Goal: Information Seeking & Learning: Learn about a topic

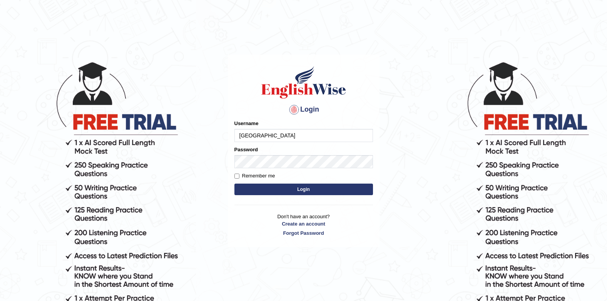
drag, startPoint x: 0, startPoint y: 0, endPoint x: 299, endPoint y: 140, distance: 329.9
click at [299, 140] on input "Jenishdahal" at bounding box center [303, 135] width 139 height 13
type input "J"
type input "[PERSON_NAME]"
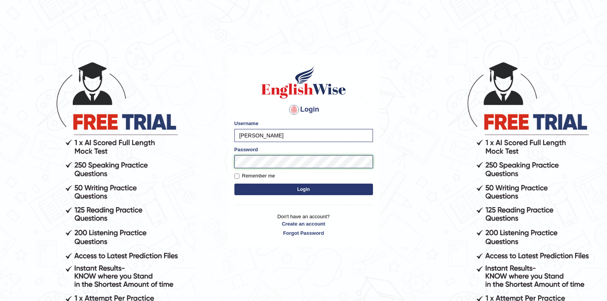
click at [234, 184] on button "Login" at bounding box center [303, 190] width 139 height 12
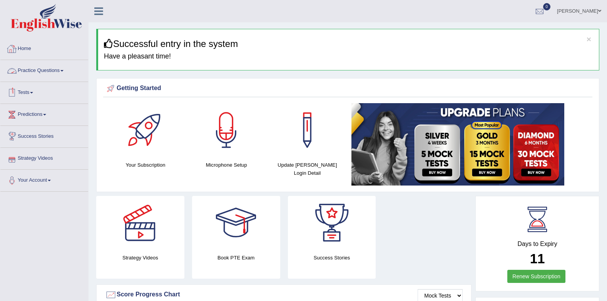
click at [43, 71] on link "Practice Questions" at bounding box center [44, 69] width 88 height 19
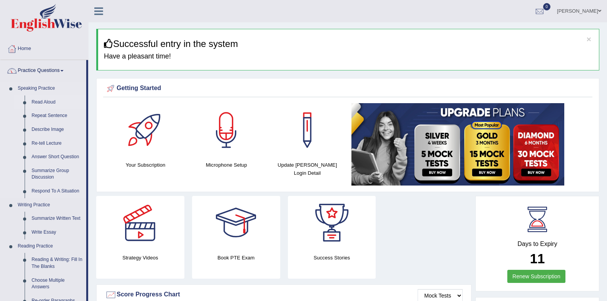
click at [44, 102] on link "Read Aloud" at bounding box center [57, 102] width 58 height 14
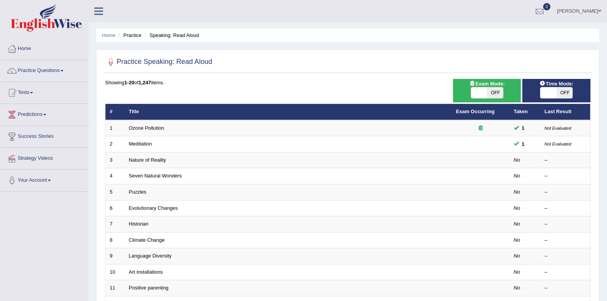
click at [548, 97] on span at bounding box center [548, 92] width 16 height 11
checkbox input "true"
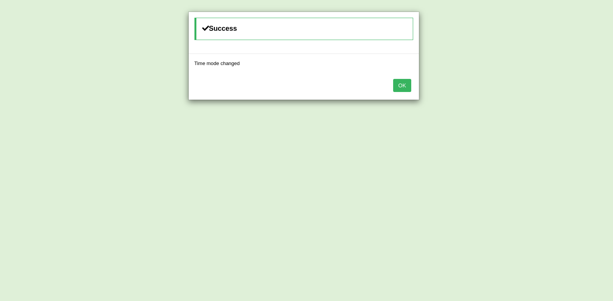
click at [403, 87] on button "OK" at bounding box center [402, 85] width 18 height 13
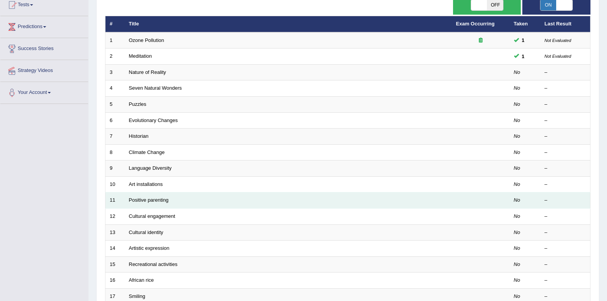
scroll to position [115, 0]
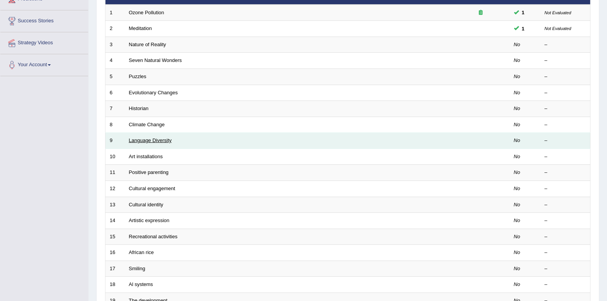
click at [165, 142] on link "Language Diversity" at bounding box center [150, 140] width 43 height 6
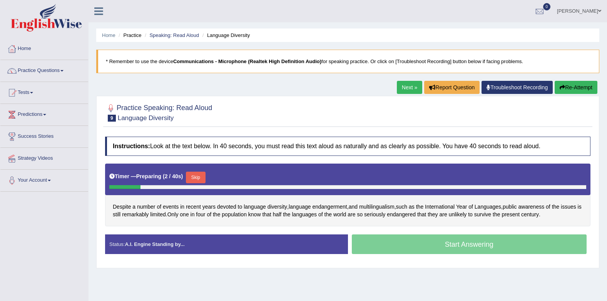
click at [197, 178] on button "Skip" at bounding box center [195, 178] width 19 height 12
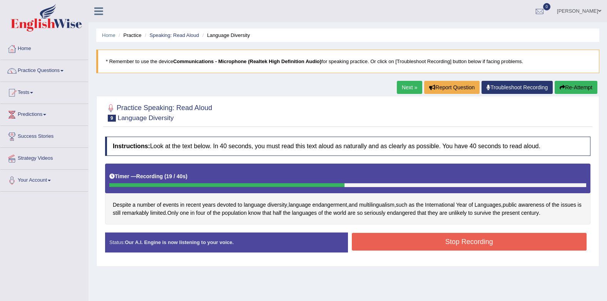
click at [386, 236] on button "Stop Recording" at bounding box center [469, 242] width 235 height 18
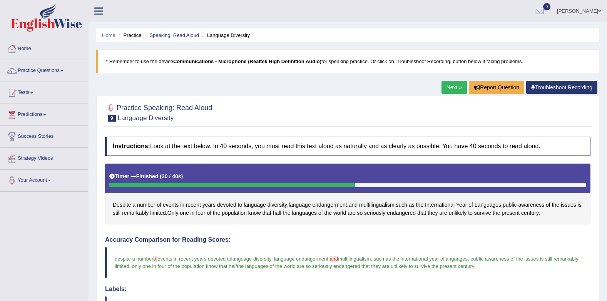
click at [446, 84] on link "Next »" at bounding box center [453, 87] width 25 height 13
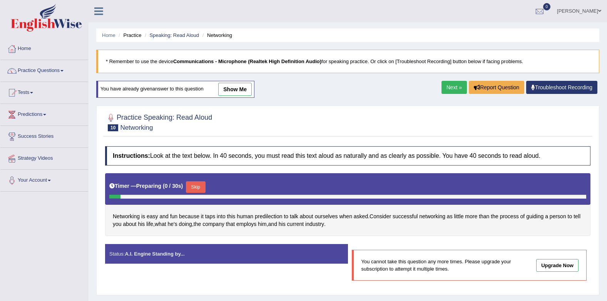
click at [455, 90] on link "Next »" at bounding box center [453, 87] width 25 height 13
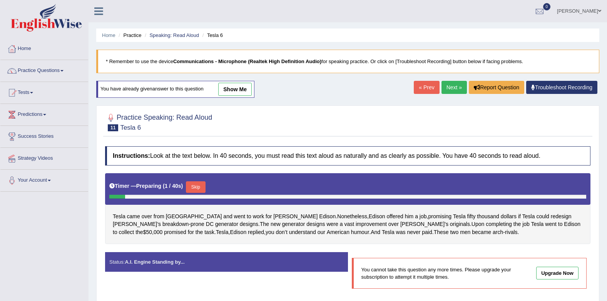
click at [443, 84] on link "Next »" at bounding box center [453, 87] width 25 height 13
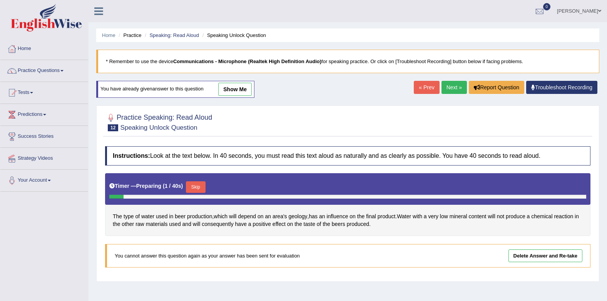
click at [453, 87] on link "Next »" at bounding box center [453, 87] width 25 height 13
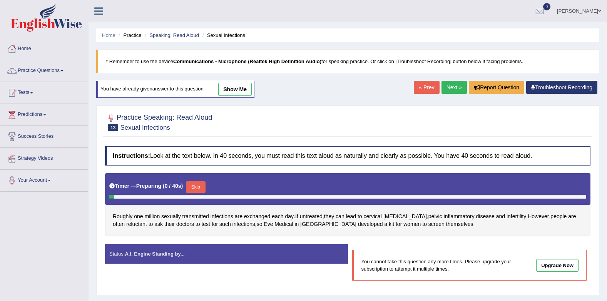
click at [453, 87] on link "Next »" at bounding box center [453, 87] width 25 height 13
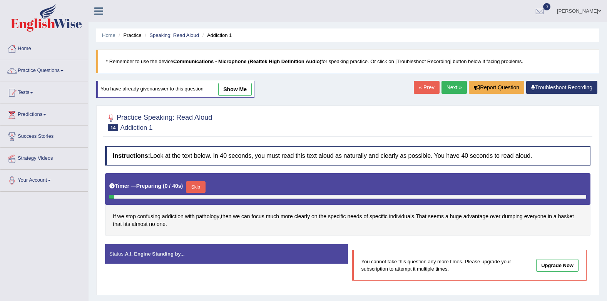
click at [453, 87] on link "Next »" at bounding box center [453, 87] width 25 height 13
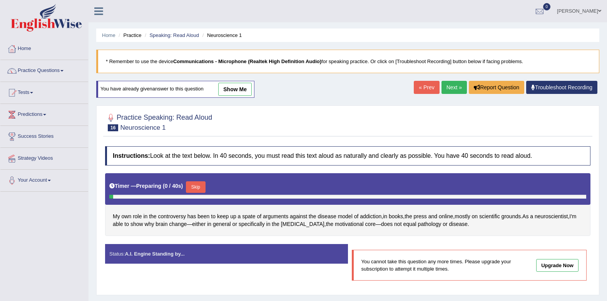
click at [453, 87] on link "Next »" at bounding box center [453, 87] width 25 height 13
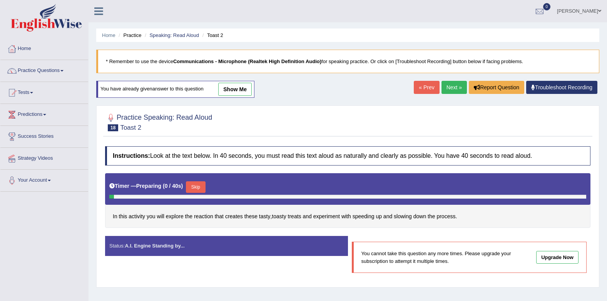
click at [453, 87] on link "Next »" at bounding box center [453, 87] width 25 height 13
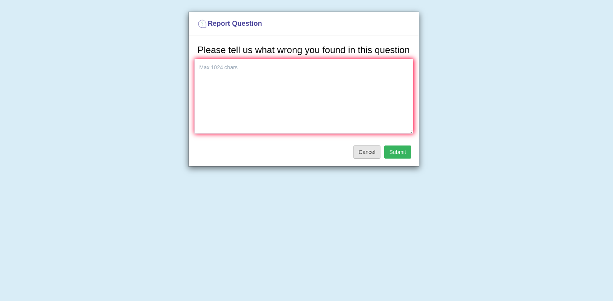
click at [377, 150] on button "Cancel" at bounding box center [366, 151] width 27 height 13
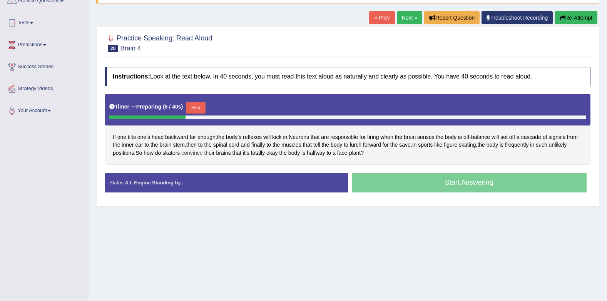
scroll to position [77, 0]
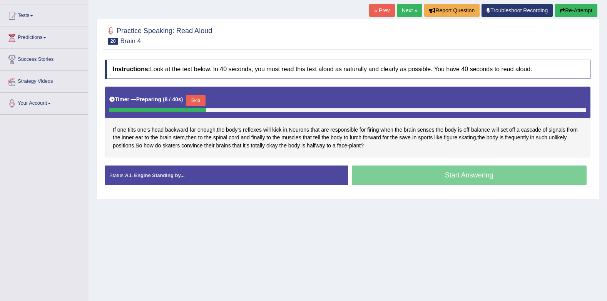
click at [197, 97] on button "Skip" at bounding box center [195, 101] width 19 height 12
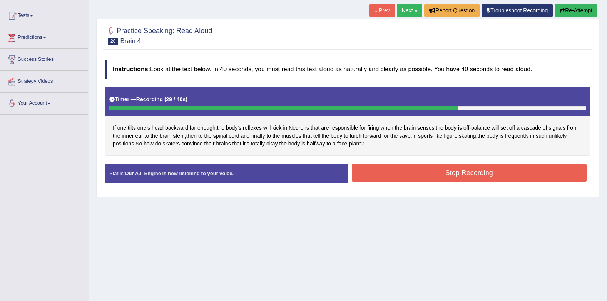
click at [489, 172] on button "Stop Recording" at bounding box center [469, 173] width 235 height 18
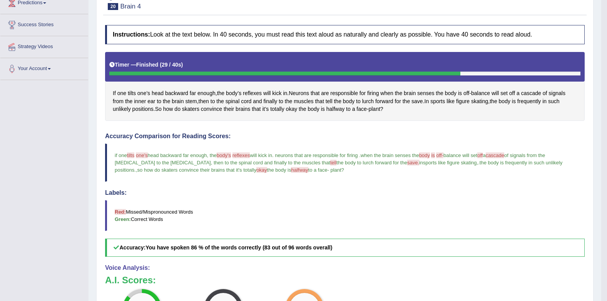
scroll to position [38, 0]
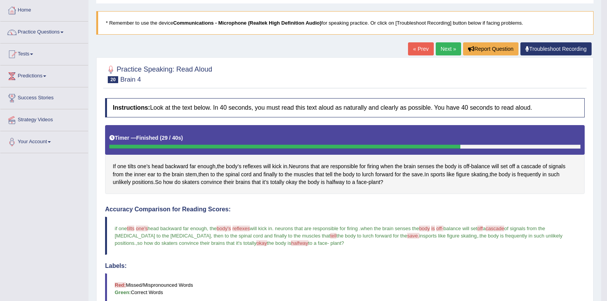
click at [446, 50] on link "Next »" at bounding box center [448, 48] width 25 height 13
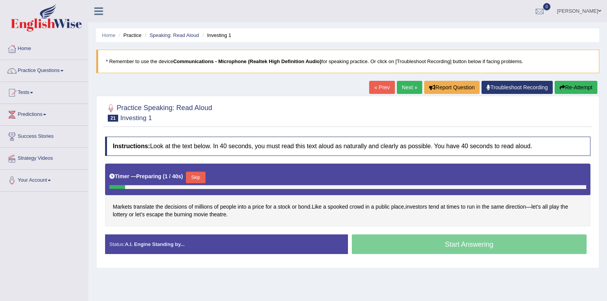
click at [192, 180] on button "Skip" at bounding box center [195, 178] width 19 height 12
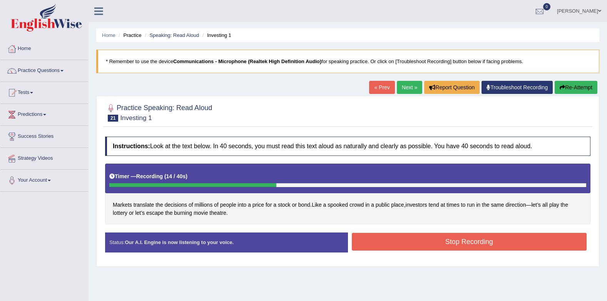
click at [376, 246] on button "Stop Recording" at bounding box center [469, 242] width 235 height 18
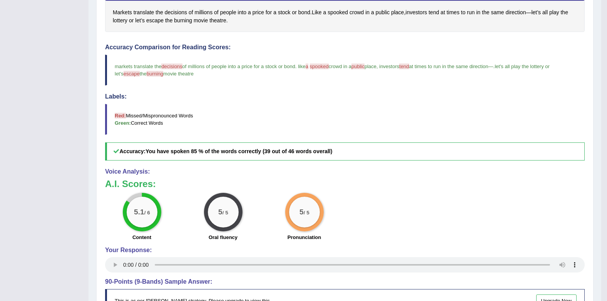
scroll to position [77, 0]
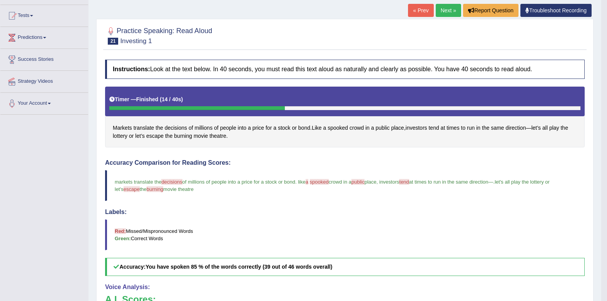
click at [438, 5] on link "Next »" at bounding box center [448, 10] width 25 height 13
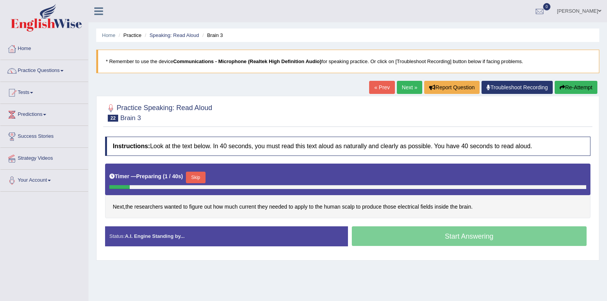
click at [195, 176] on button "Skip" at bounding box center [195, 178] width 19 height 12
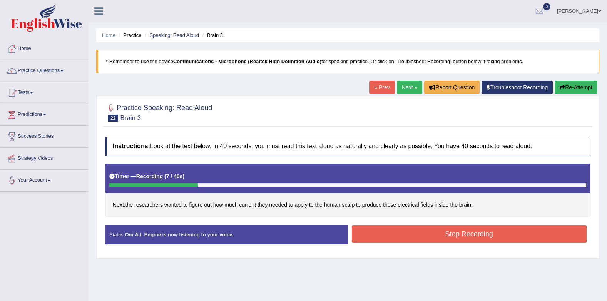
click at [376, 236] on button "Stop Recording" at bounding box center [469, 234] width 235 height 18
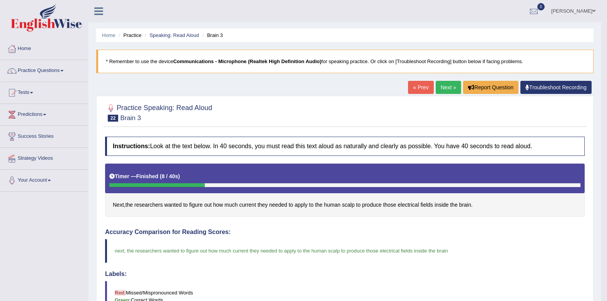
click at [441, 88] on link "Next »" at bounding box center [448, 87] width 25 height 13
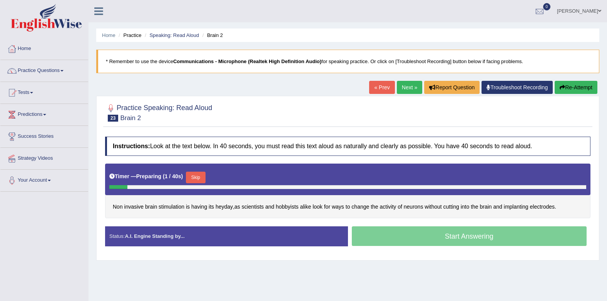
click at [194, 178] on button "Skip" at bounding box center [195, 178] width 19 height 12
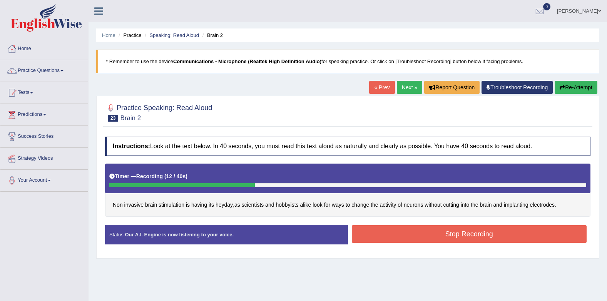
click at [392, 231] on button "Stop Recording" at bounding box center [469, 234] width 235 height 18
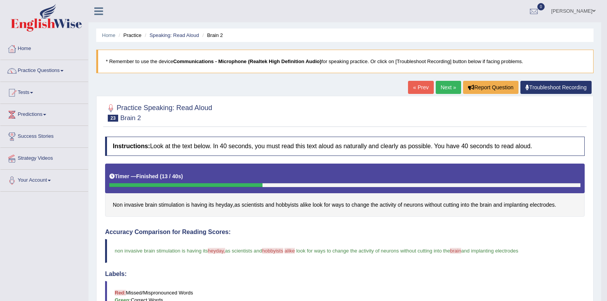
click at [445, 91] on link "Next »" at bounding box center [448, 87] width 25 height 13
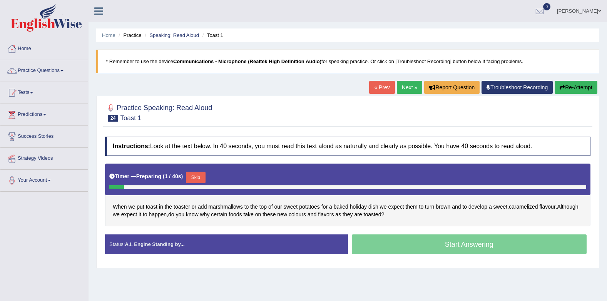
click at [190, 177] on button "Skip" at bounding box center [195, 178] width 19 height 12
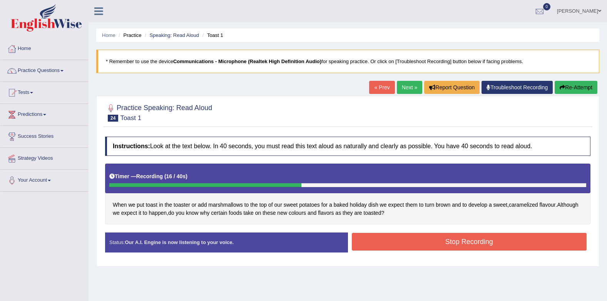
click at [447, 245] on button "Stop Recording" at bounding box center [469, 242] width 235 height 18
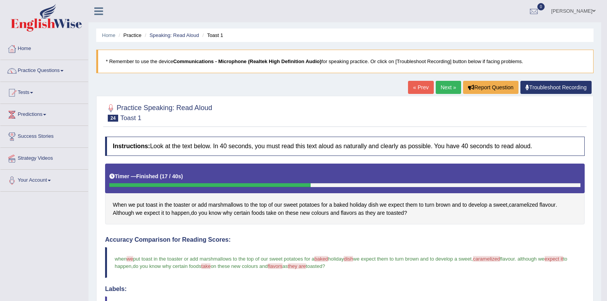
click at [448, 86] on link "Next »" at bounding box center [448, 87] width 25 height 13
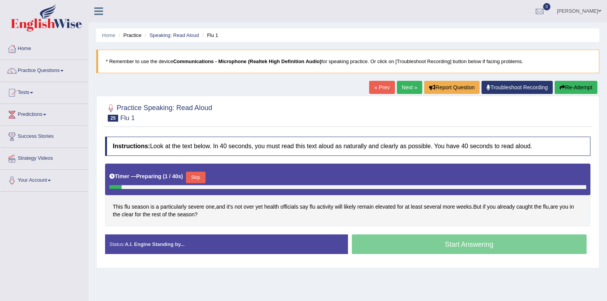
click at [193, 176] on button "Skip" at bounding box center [195, 178] width 19 height 12
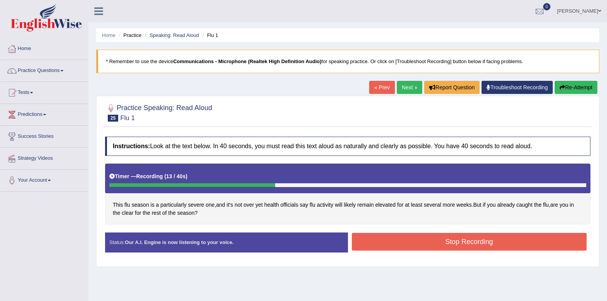
click at [424, 240] on button "Stop Recording" at bounding box center [469, 242] width 235 height 18
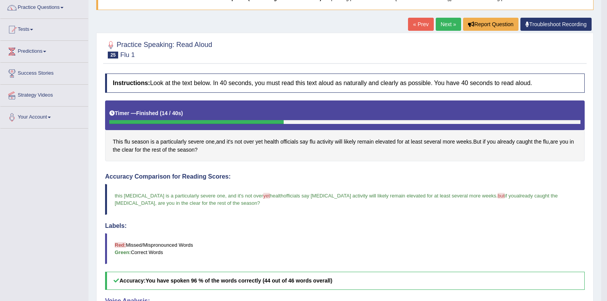
scroll to position [15, 0]
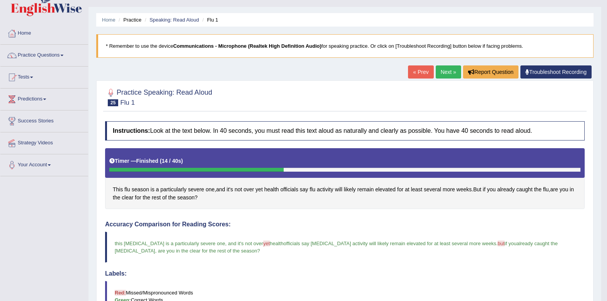
click at [441, 71] on link "Next »" at bounding box center [448, 71] width 25 height 13
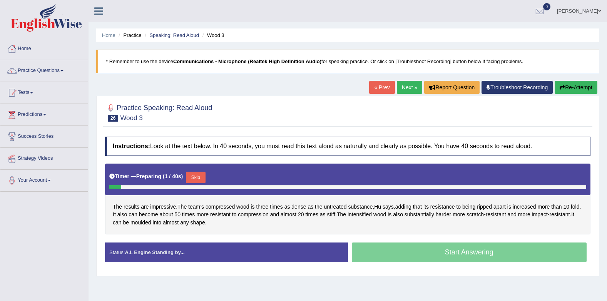
click at [193, 177] on button "Skip" at bounding box center [195, 178] width 19 height 12
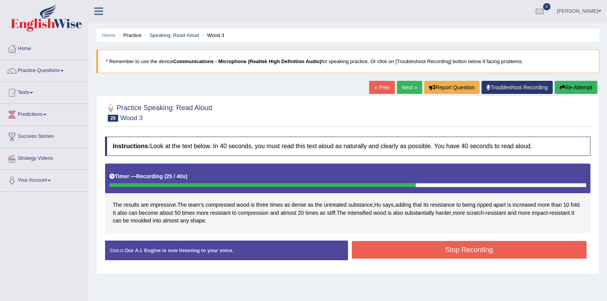
click at [460, 245] on button "Stop Recording" at bounding box center [469, 250] width 235 height 18
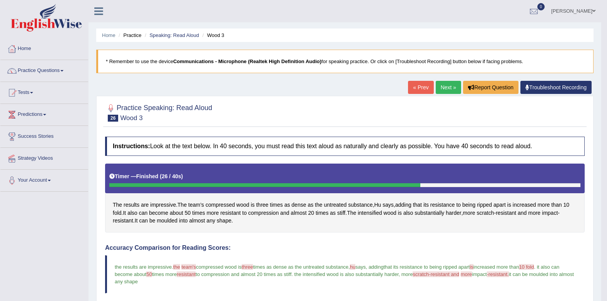
click at [444, 89] on link "Next »" at bounding box center [448, 87] width 25 height 13
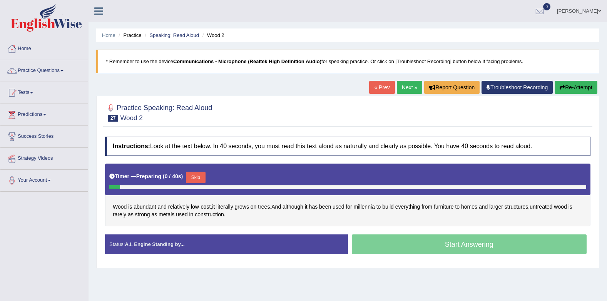
click at [191, 175] on button "Skip" at bounding box center [195, 178] width 19 height 12
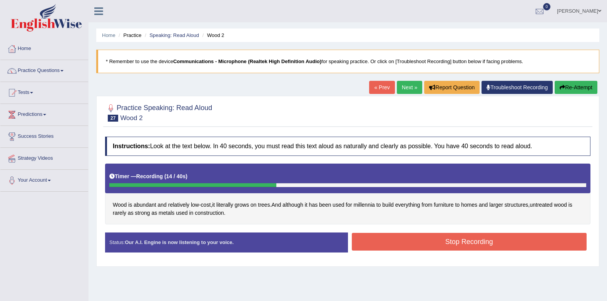
click at [380, 237] on button "Stop Recording" at bounding box center [469, 242] width 235 height 18
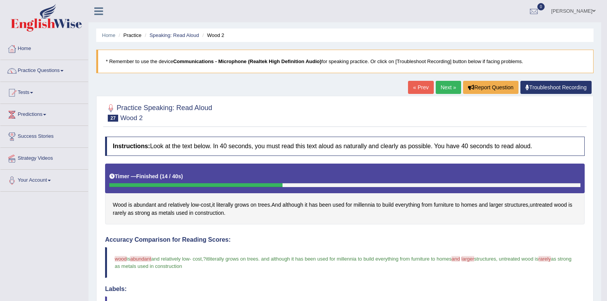
click at [441, 91] on link "Next »" at bounding box center [448, 87] width 25 height 13
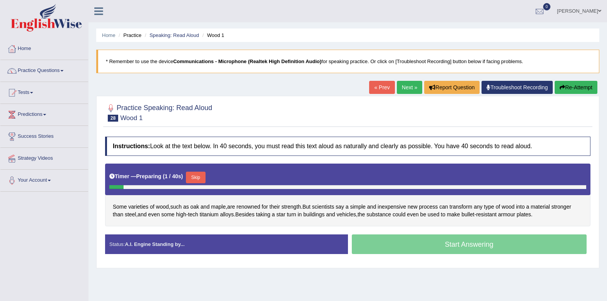
click at [196, 176] on button "Skip" at bounding box center [195, 178] width 19 height 12
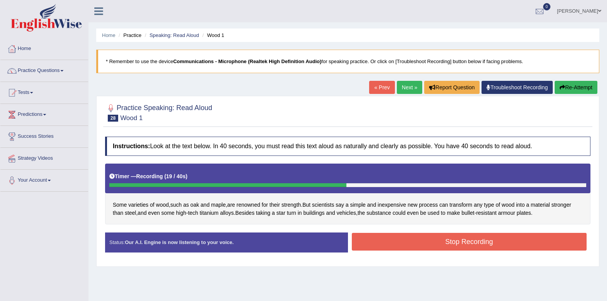
click at [401, 244] on button "Stop Recording" at bounding box center [469, 242] width 235 height 18
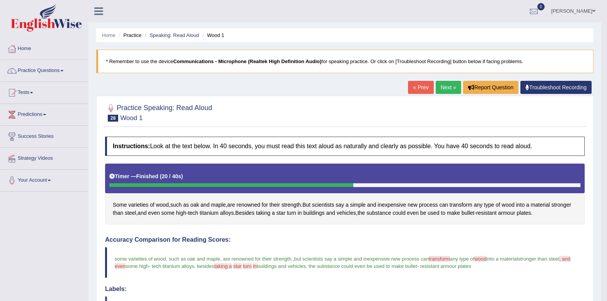
click at [451, 87] on link "Next »" at bounding box center [448, 87] width 25 height 13
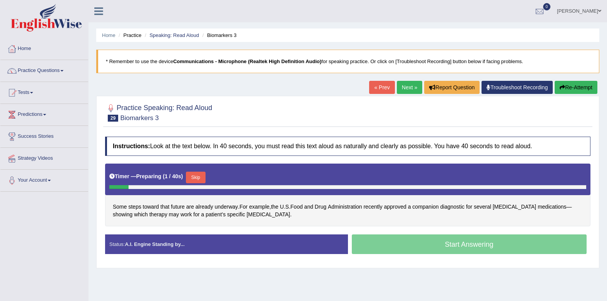
click at [197, 174] on button "Skip" at bounding box center [195, 178] width 19 height 12
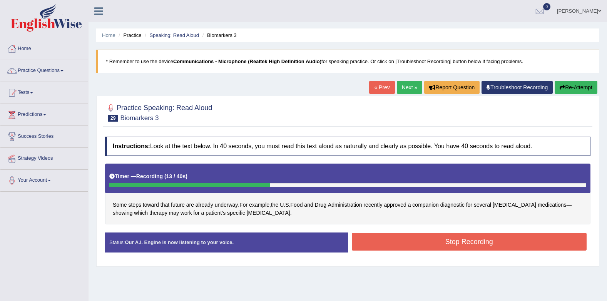
click at [371, 244] on button "Stop Recording" at bounding box center [469, 242] width 235 height 18
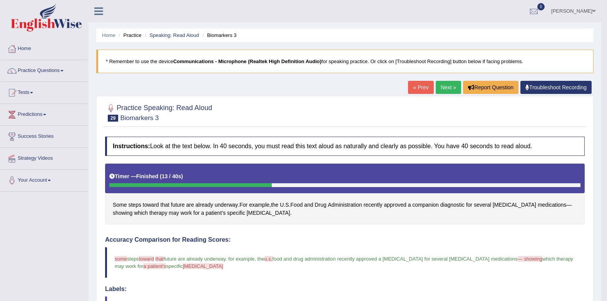
click at [443, 85] on link "Next »" at bounding box center [448, 87] width 25 height 13
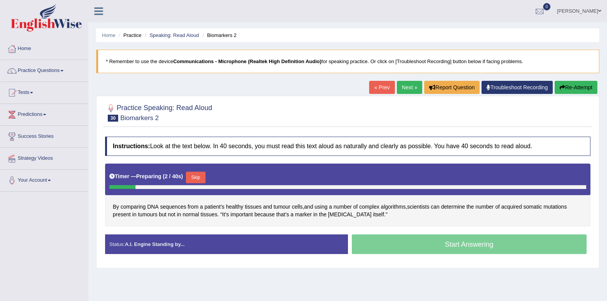
click at [199, 176] on button "Skip" at bounding box center [195, 178] width 19 height 12
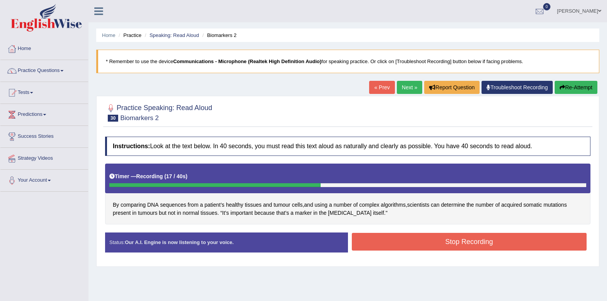
click at [390, 243] on button "Stop Recording" at bounding box center [469, 242] width 235 height 18
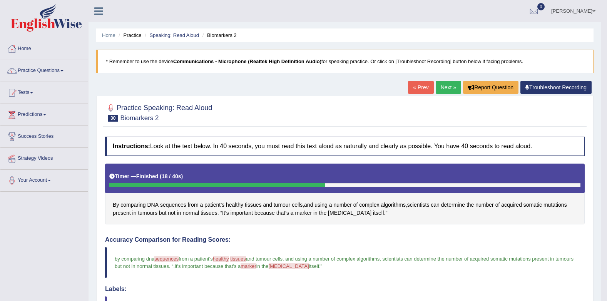
click at [440, 85] on link "Next »" at bounding box center [448, 87] width 25 height 13
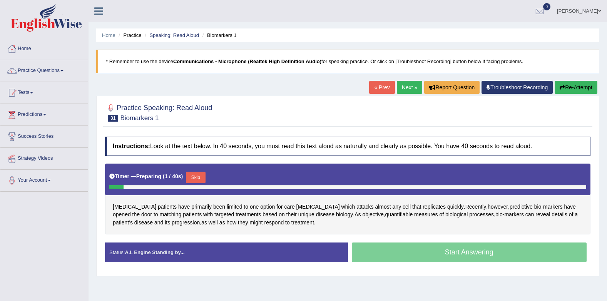
click at [191, 172] on button "Skip" at bounding box center [195, 178] width 19 height 12
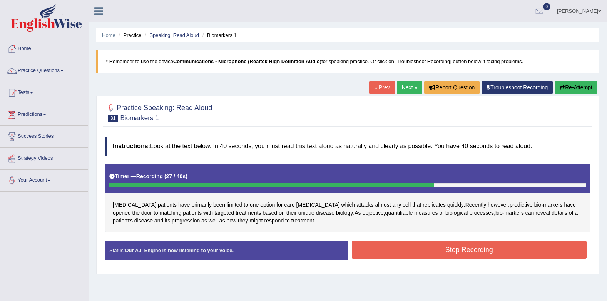
click at [458, 254] on button "Stop Recording" at bounding box center [469, 250] width 235 height 18
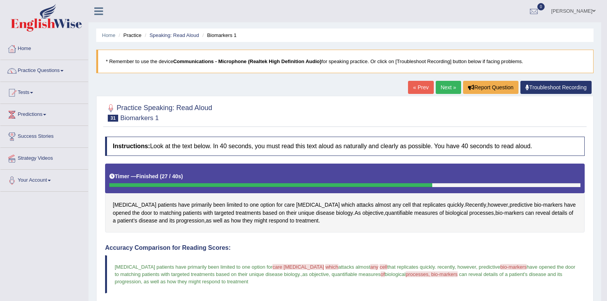
click at [450, 86] on link "Next »" at bounding box center [448, 87] width 25 height 13
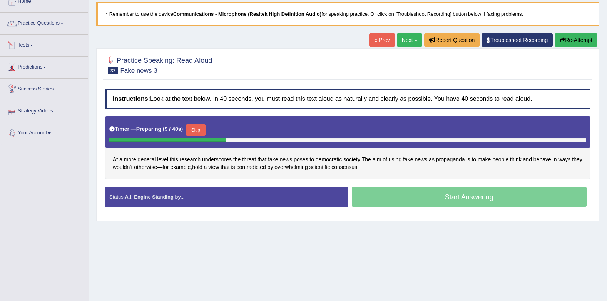
scroll to position [103, 0]
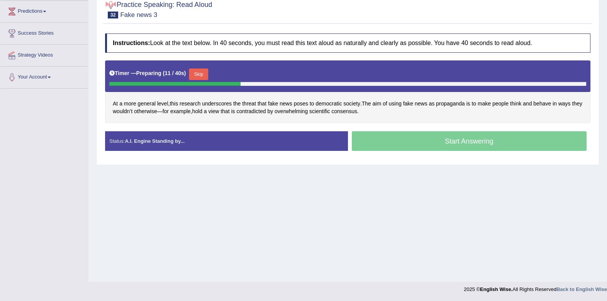
click at [196, 74] on button "Skip" at bounding box center [198, 75] width 19 height 12
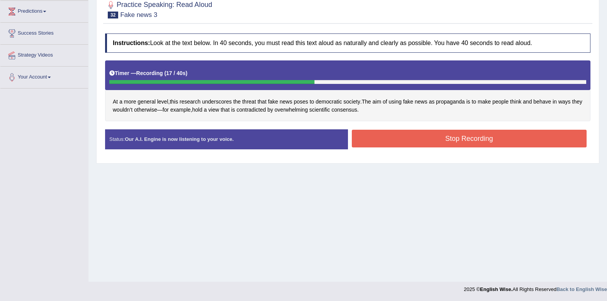
click at [430, 142] on button "Stop Recording" at bounding box center [469, 139] width 235 height 18
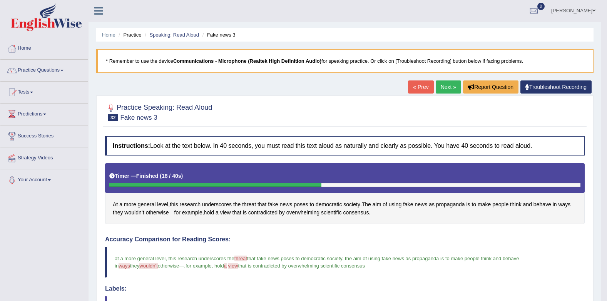
scroll to position [0, 0]
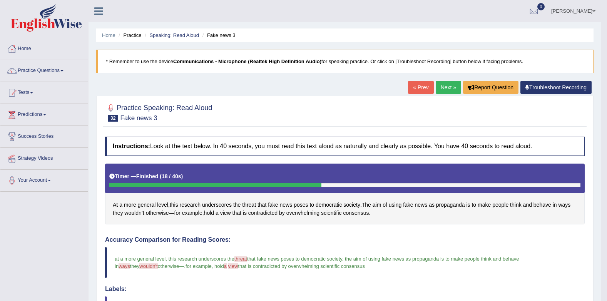
click at [446, 85] on link "Next »" at bounding box center [448, 87] width 25 height 13
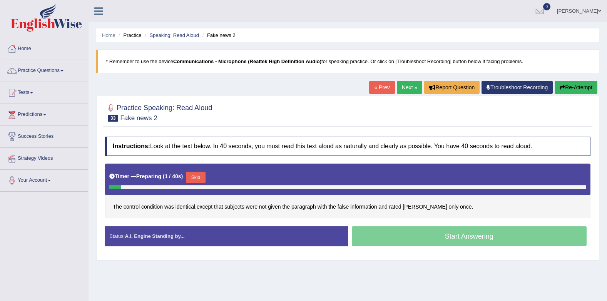
click at [196, 177] on button "Skip" at bounding box center [195, 178] width 19 height 12
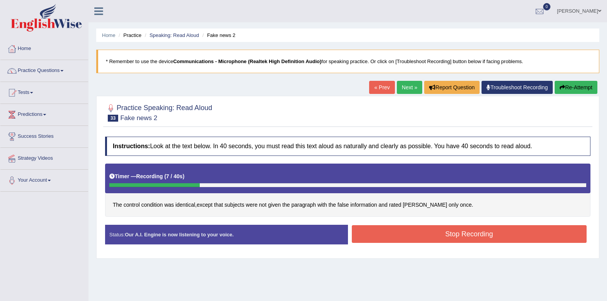
click at [422, 240] on button "Stop Recording" at bounding box center [469, 234] width 235 height 18
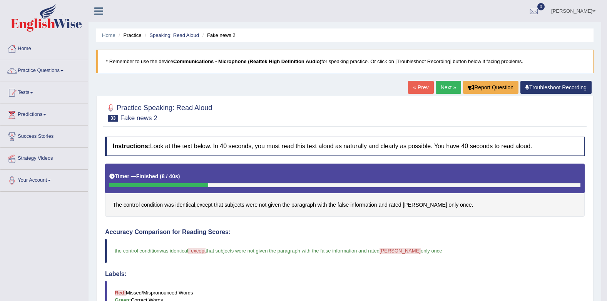
click at [448, 88] on link "Next »" at bounding box center [448, 87] width 25 height 13
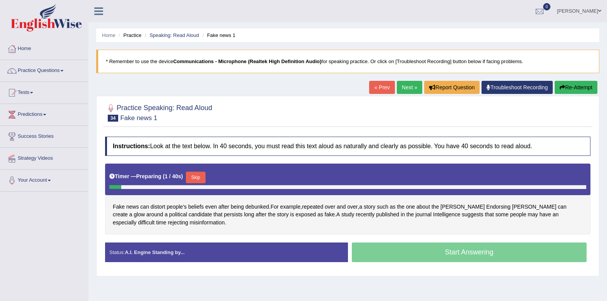
click at [202, 177] on button "Skip" at bounding box center [195, 178] width 19 height 12
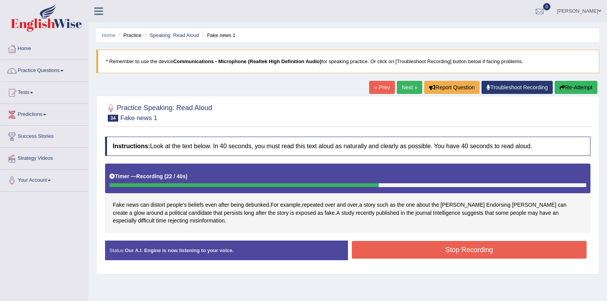
click at [460, 250] on button "Stop Recording" at bounding box center [469, 250] width 235 height 18
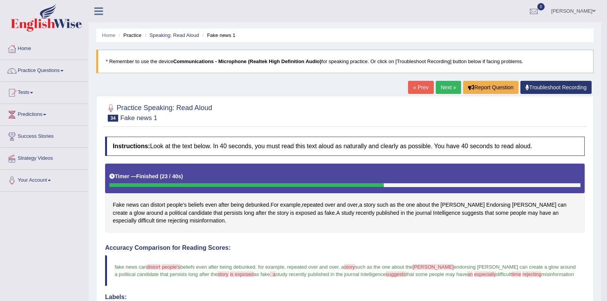
click at [445, 90] on link "Next »" at bounding box center [448, 87] width 25 height 13
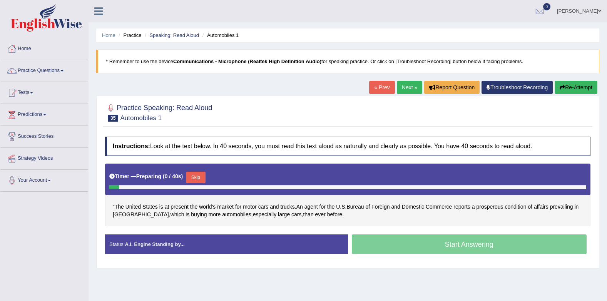
drag, startPoint x: 190, startPoint y: 177, endPoint x: 191, endPoint y: 182, distance: 5.9
click at [190, 179] on button "Skip" at bounding box center [195, 178] width 19 height 12
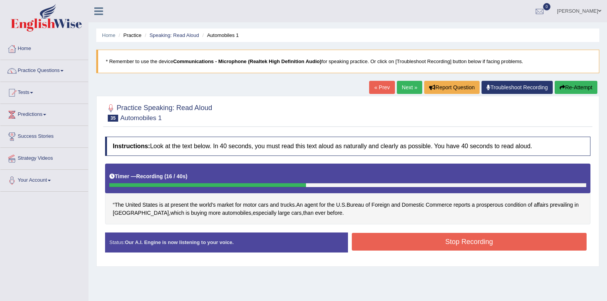
click at [403, 244] on button "Stop Recording" at bounding box center [469, 242] width 235 height 18
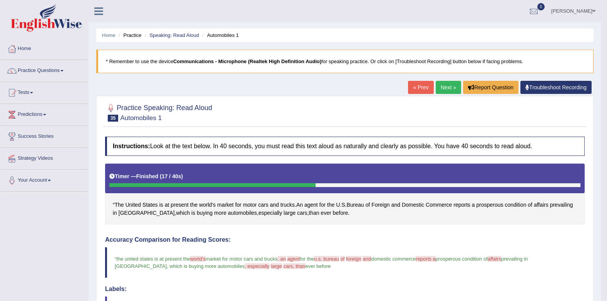
click at [450, 87] on link "Next »" at bounding box center [448, 87] width 25 height 13
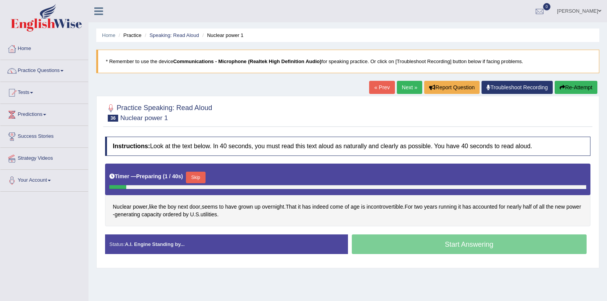
click at [200, 177] on button "Skip" at bounding box center [195, 178] width 19 height 12
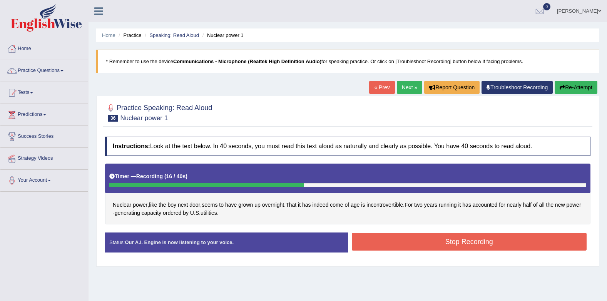
click at [405, 245] on button "Stop Recording" at bounding box center [469, 242] width 235 height 18
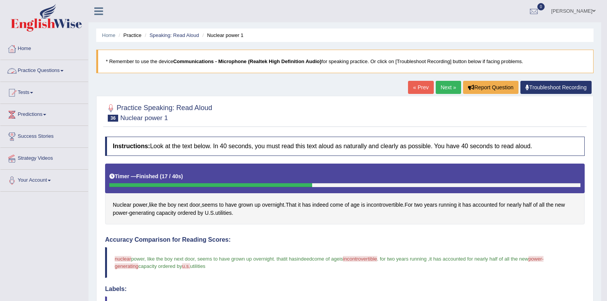
click at [35, 68] on link "Practice Questions" at bounding box center [44, 69] width 88 height 19
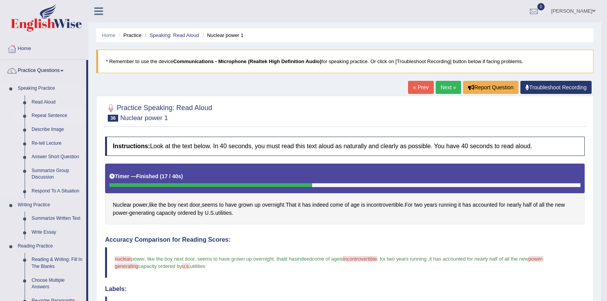
click at [47, 117] on link "Repeat Sentence" at bounding box center [57, 116] width 58 height 14
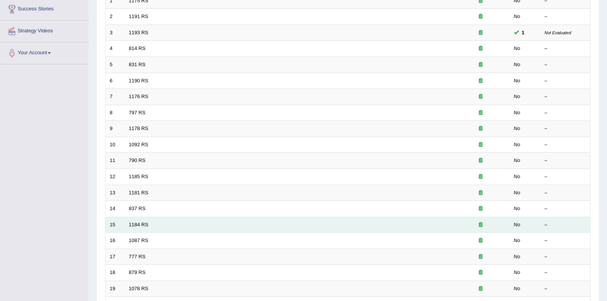
scroll to position [192, 0]
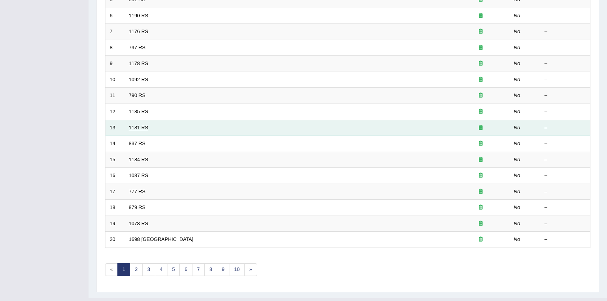
click at [141, 127] on link "1181 RS" at bounding box center [139, 128] width 20 height 6
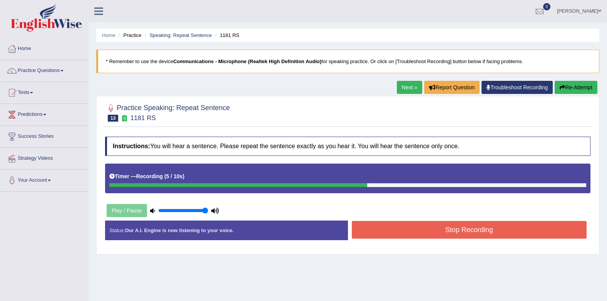
click at [509, 224] on button "Stop Recording" at bounding box center [469, 230] width 235 height 18
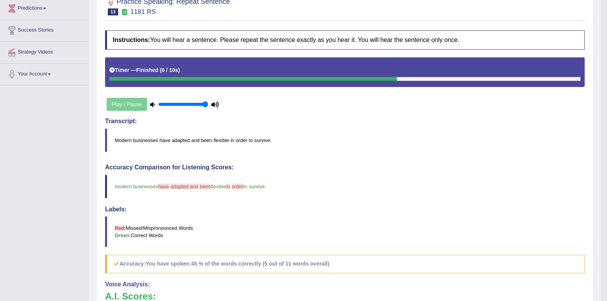
scroll to position [38, 0]
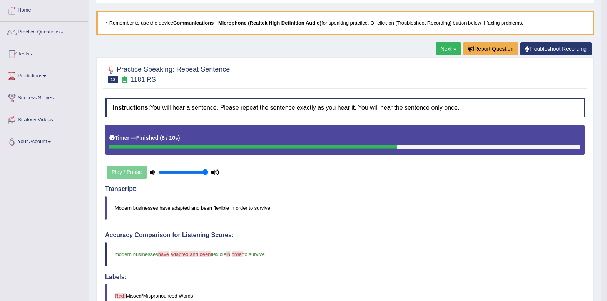
click at [437, 47] on link "Next »" at bounding box center [448, 48] width 25 height 13
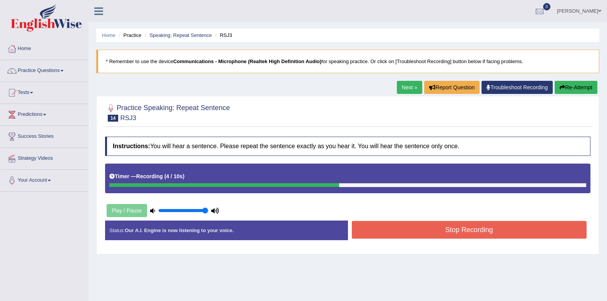
click at [382, 237] on button "Stop Recording" at bounding box center [469, 230] width 235 height 18
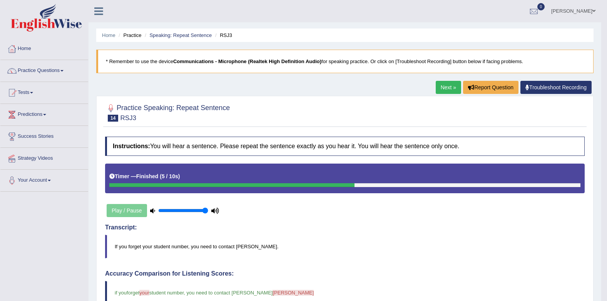
click at [440, 85] on link "Next »" at bounding box center [448, 87] width 25 height 13
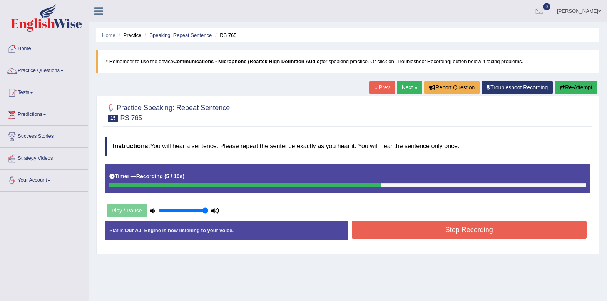
click at [385, 225] on button "Stop Recording" at bounding box center [469, 230] width 235 height 18
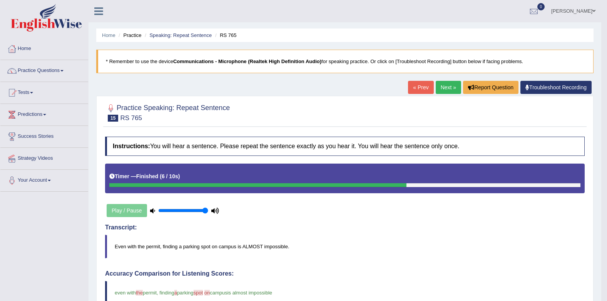
click at [442, 81] on link "Next »" at bounding box center [448, 87] width 25 height 13
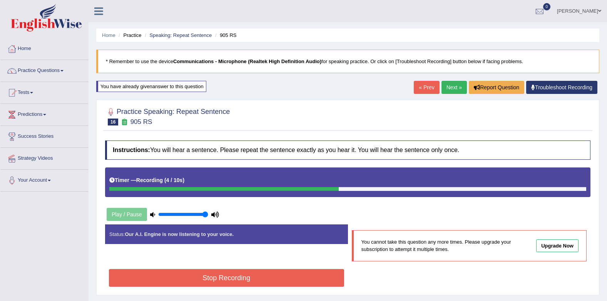
click at [281, 279] on button "Stop Recording" at bounding box center [226, 278] width 235 height 18
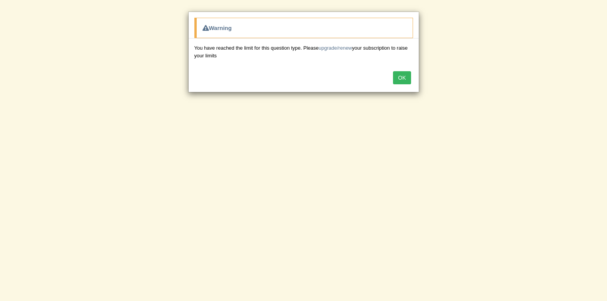
click at [399, 76] on button "OK" at bounding box center [402, 77] width 18 height 13
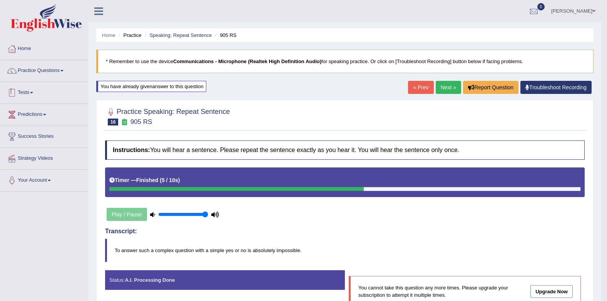
click at [42, 75] on link "Practice Questions" at bounding box center [44, 69] width 88 height 19
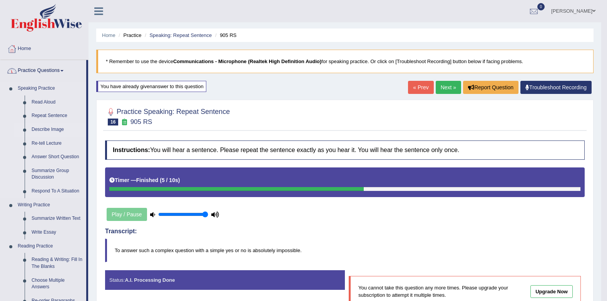
click at [39, 130] on link "Describe Image" at bounding box center [57, 130] width 58 height 14
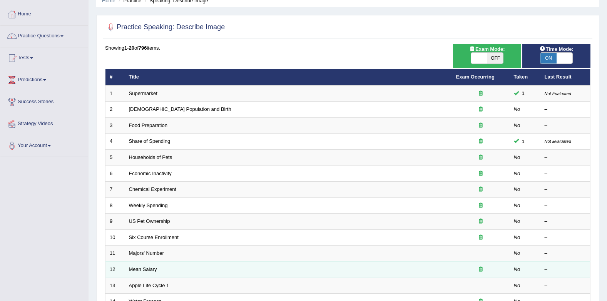
scroll to position [77, 0]
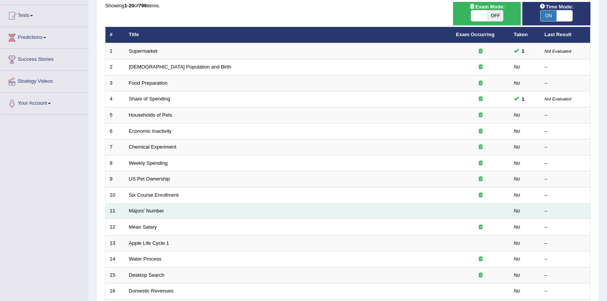
click at [137, 207] on td "Majors' Number" at bounding box center [288, 211] width 327 height 16
click at [137, 209] on link "Majors' Number" at bounding box center [146, 211] width 35 height 6
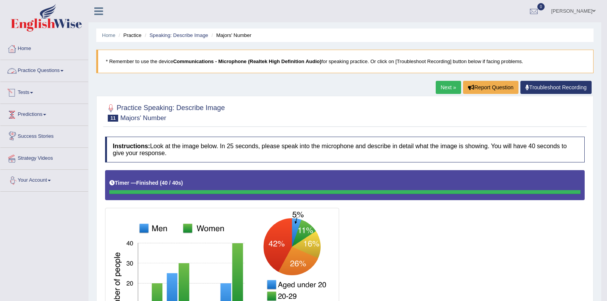
click at [49, 68] on link "Practice Questions" at bounding box center [44, 69] width 88 height 19
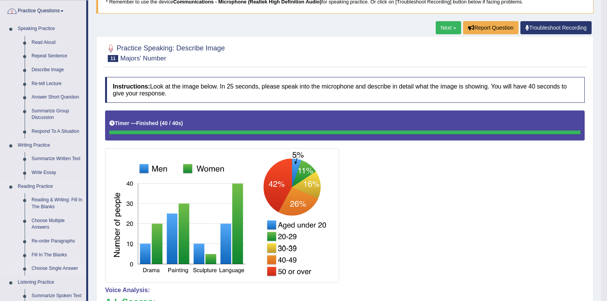
scroll to position [154, 0]
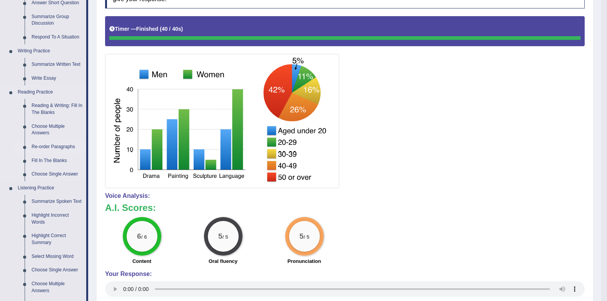
click at [62, 145] on link "Re-order Paragraphs" at bounding box center [57, 147] width 58 height 14
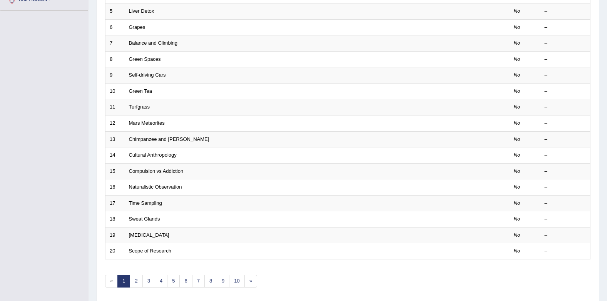
scroll to position [209, 0]
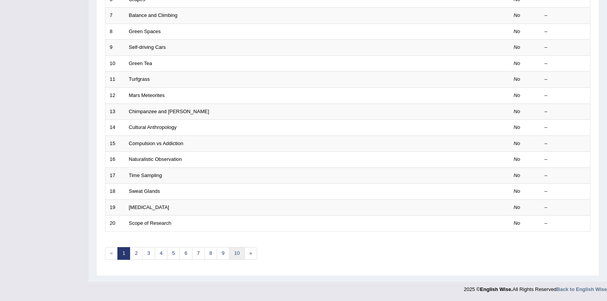
click at [239, 255] on link "10" at bounding box center [236, 253] width 15 height 13
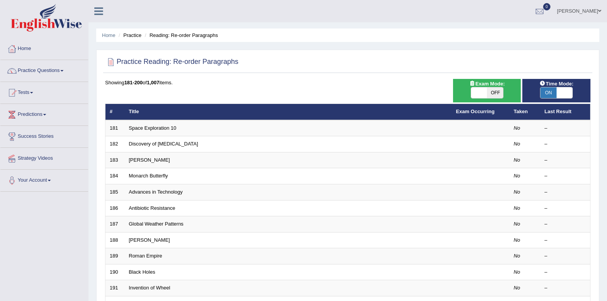
click at [149, 178] on link "Monarch Butterfly" at bounding box center [148, 176] width 39 height 6
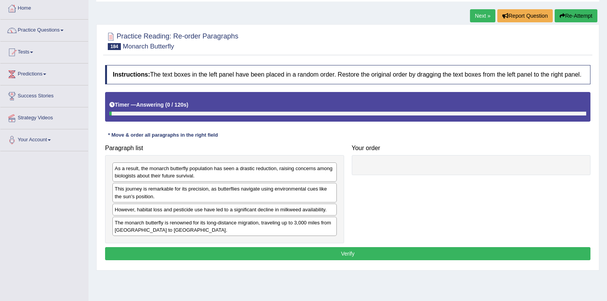
scroll to position [77, 0]
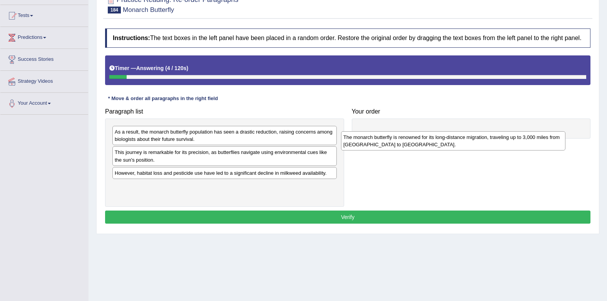
drag, startPoint x: 209, startPoint y: 192, endPoint x: 438, endPoint y: 144, distance: 233.8
click at [438, 144] on div "The monarch butterfly is renowned for its long-distance migration, traveling up…" at bounding box center [453, 140] width 224 height 19
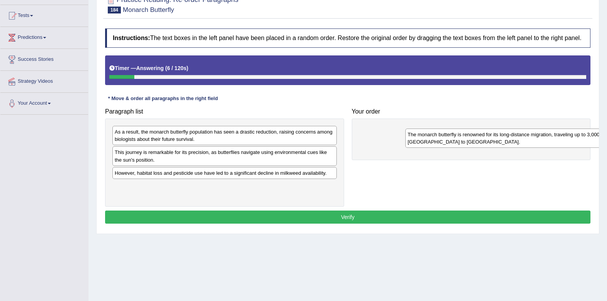
drag, startPoint x: 197, startPoint y: 192, endPoint x: 451, endPoint y: 135, distance: 260.2
click at [451, 135] on div "The monarch butterfly is renowned for its long-distance migration, traveling up…" at bounding box center [517, 138] width 224 height 19
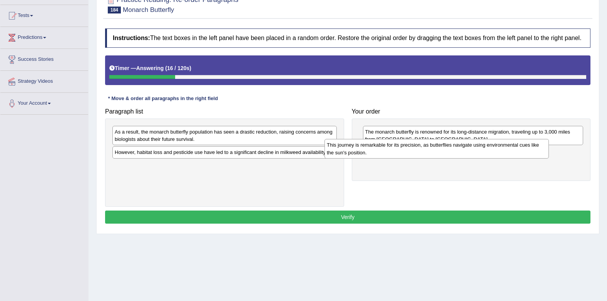
drag, startPoint x: 272, startPoint y: 162, endPoint x: 487, endPoint y: 154, distance: 214.9
click at [487, 154] on div "This journey is remarkable for its precision, as butterflies navigate using env…" at bounding box center [436, 148] width 224 height 19
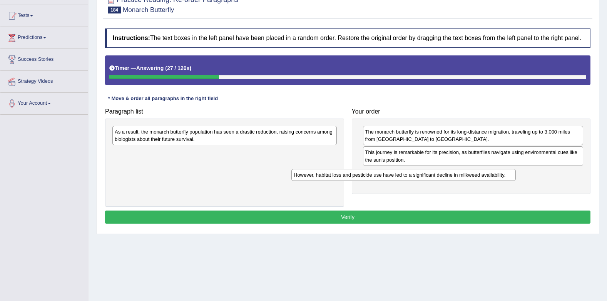
drag, startPoint x: 308, startPoint y: 155, endPoint x: 508, endPoint y: 177, distance: 201.3
click at [508, 177] on div "However, habitat loss and pesticide use have led to a significant decline in mi…" at bounding box center [403, 175] width 224 height 12
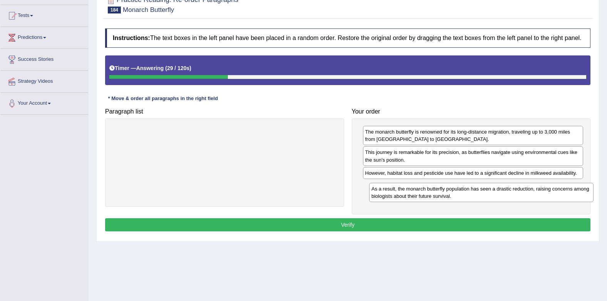
drag, startPoint x: 247, startPoint y: 136, endPoint x: 503, endPoint y: 193, distance: 263.0
click at [503, 193] on div "As a result, the monarch butterfly population has seen a drastic reduction, rai…" at bounding box center [481, 192] width 224 height 19
click at [487, 226] on button "Verify" at bounding box center [347, 224] width 485 height 13
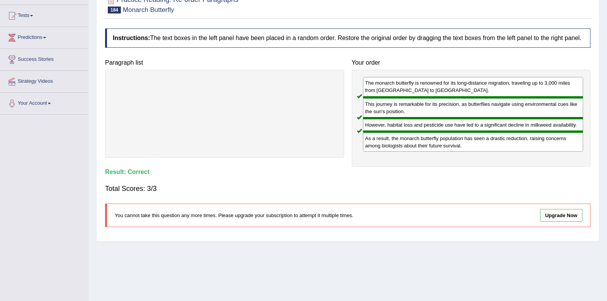
scroll to position [0, 0]
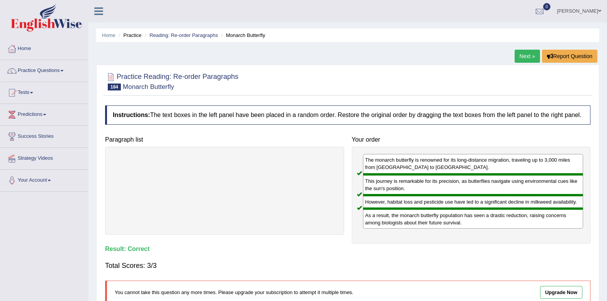
click at [527, 52] on link "Next »" at bounding box center [527, 56] width 25 height 13
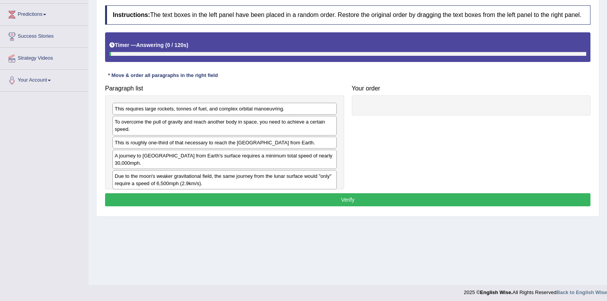
scroll to position [103, 0]
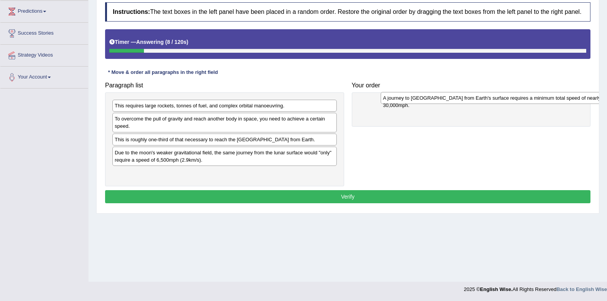
drag, startPoint x: 157, startPoint y: 156, endPoint x: 396, endPoint y: 90, distance: 248.1
click at [419, 99] on div "A journey to Mars from Earth's surface requires a minimum total speed of nearly…" at bounding box center [493, 98] width 224 height 12
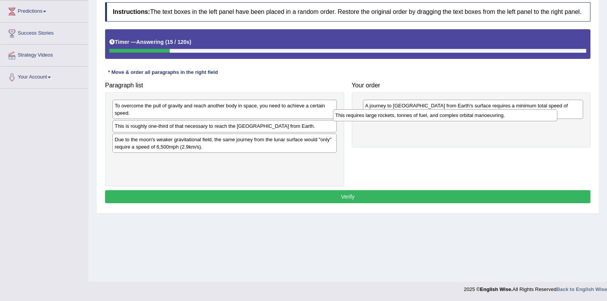
drag, startPoint x: 298, startPoint y: 105, endPoint x: 518, endPoint y: 115, distance: 220.7
click at [518, 115] on div "This requires large rockets, tonnes of fuel, and complex orbital manoeuvring." at bounding box center [445, 115] width 224 height 12
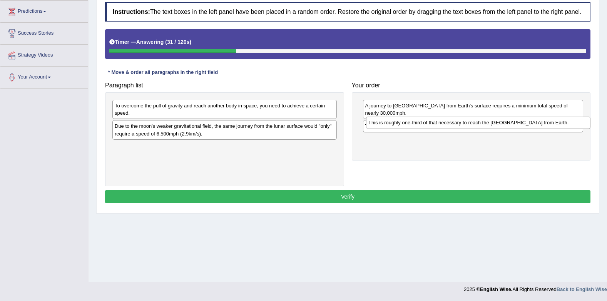
drag, startPoint x: 307, startPoint y: 129, endPoint x: 560, endPoint y: 125, distance: 253.7
click at [560, 125] on div "This is roughly one-third of that necessary to reach the International Space St…" at bounding box center [478, 123] width 224 height 12
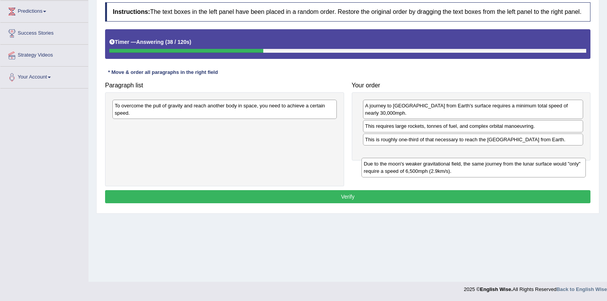
drag, startPoint x: 291, startPoint y: 129, endPoint x: 541, endPoint y: 153, distance: 251.7
click at [541, 158] on div "Due to the moon's weaker gravitational field, the same journey from the lunar s…" at bounding box center [473, 167] width 224 height 19
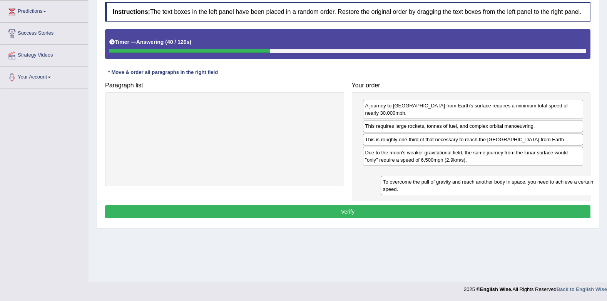
drag, startPoint x: 283, startPoint y: 113, endPoint x: 552, endPoint y: 183, distance: 277.3
click at [552, 184] on div "To overcome the pull of gravity and reach another body in space, you need to ac…" at bounding box center [493, 185] width 224 height 19
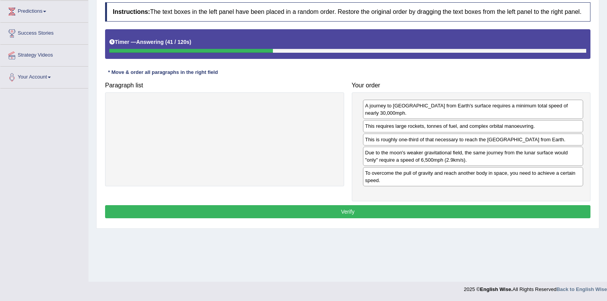
click at [529, 205] on button "Verify" at bounding box center [347, 211] width 485 height 13
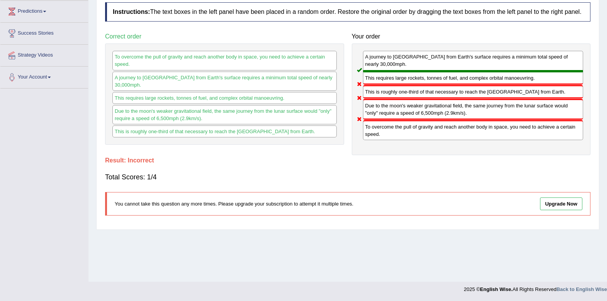
scroll to position [0, 0]
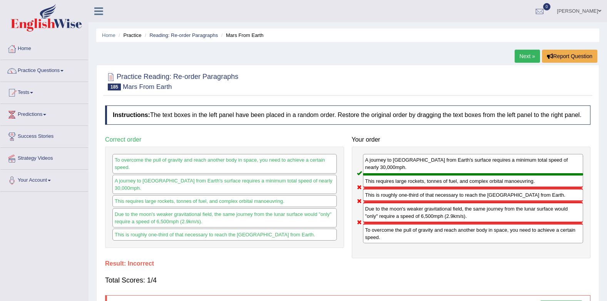
click at [526, 57] on link "Next »" at bounding box center [527, 56] width 25 height 13
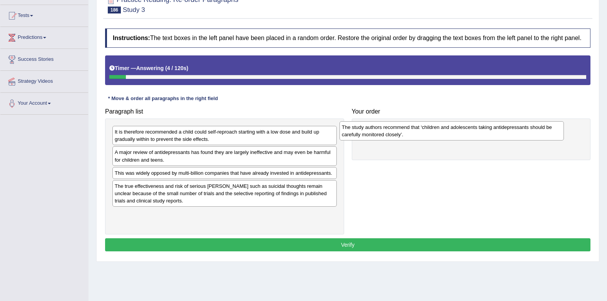
drag, startPoint x: 262, startPoint y: 137, endPoint x: 495, endPoint y: 127, distance: 233.0
click at [491, 130] on div "The study authors recommend that ‘children and adolescents taking antidepressan…" at bounding box center [451, 130] width 224 height 19
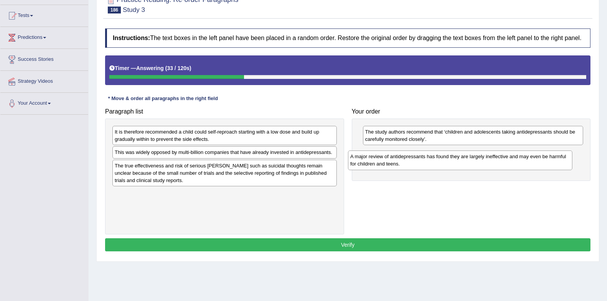
drag, startPoint x: 238, startPoint y: 157, endPoint x: 480, endPoint y: 159, distance: 241.7
click at [480, 159] on div "A major review of antidepressants has found they are largely ineffective and ma…" at bounding box center [460, 159] width 224 height 19
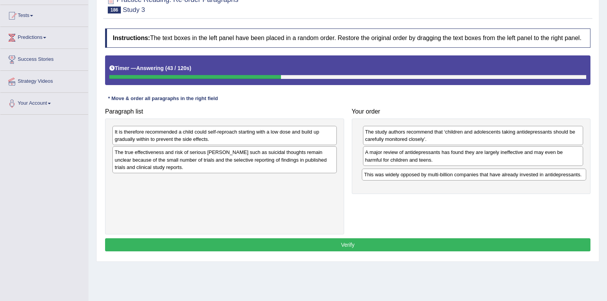
drag, startPoint x: 291, startPoint y: 155, endPoint x: 540, endPoint y: 178, distance: 250.4
click at [540, 178] on div "This was widely opposed by multi-billion companies that have already invested i…" at bounding box center [474, 175] width 224 height 12
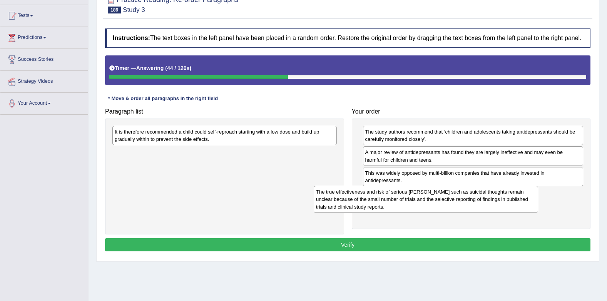
drag, startPoint x: 267, startPoint y: 163, endPoint x: 496, endPoint y: 201, distance: 232.4
click at [496, 201] on div "The true effectiveness and risk of serious harms such as suicidal thoughts rema…" at bounding box center [426, 199] width 224 height 27
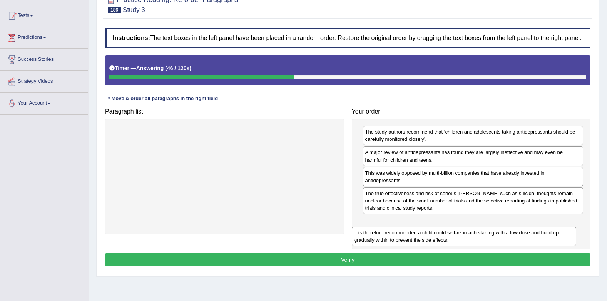
drag, startPoint x: 285, startPoint y: 142, endPoint x: 532, endPoint y: 239, distance: 265.8
click at [531, 240] on div "It is therefore recommended a child could self-reproach starting with a low dos…" at bounding box center [464, 236] width 224 height 19
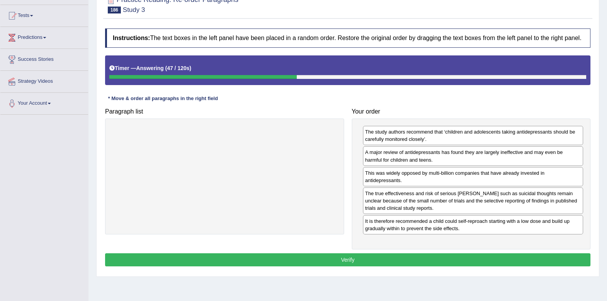
click at [537, 257] on button "Verify" at bounding box center [347, 259] width 485 height 13
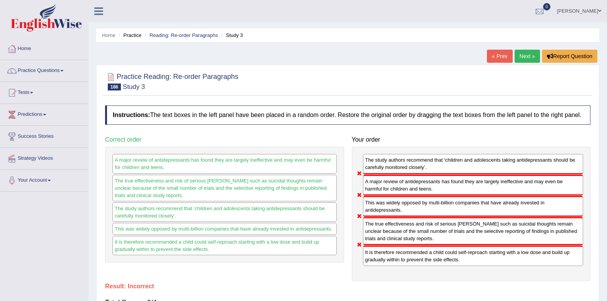
click at [525, 53] on link "Next »" at bounding box center [527, 56] width 25 height 13
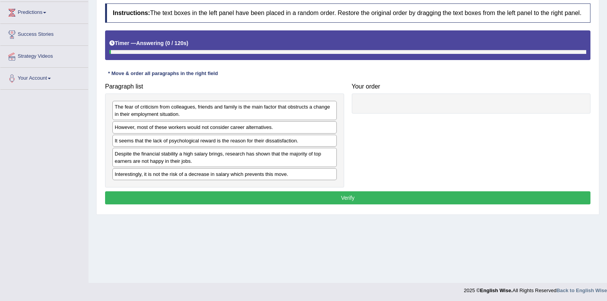
scroll to position [103, 0]
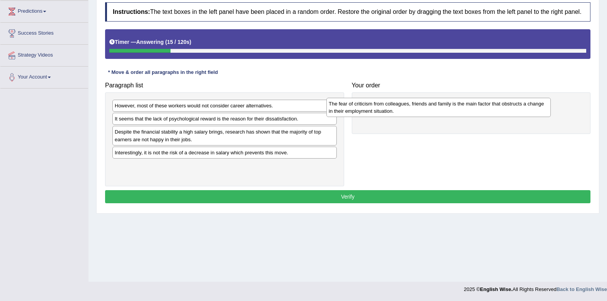
drag, startPoint x: 258, startPoint y: 115, endPoint x: 472, endPoint y: 113, distance: 214.0
click at [472, 113] on div "The fear of criticism from colleagues, friends and family is the main factor th…" at bounding box center [438, 107] width 224 height 19
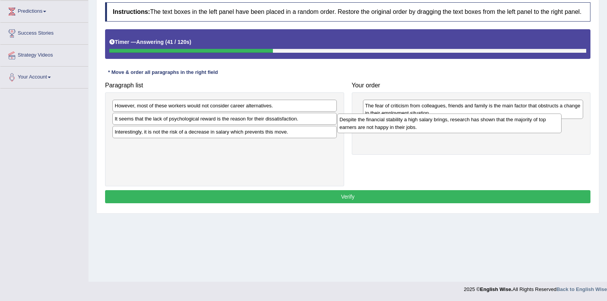
drag, startPoint x: 307, startPoint y: 139, endPoint x: 530, endPoint y: 127, distance: 222.8
click at [530, 127] on div "Despite the financial stability a high salary brings, research has shown that t…" at bounding box center [449, 123] width 224 height 19
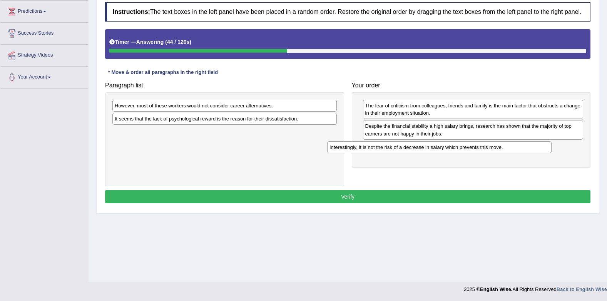
drag, startPoint x: 302, startPoint y: 137, endPoint x: 517, endPoint y: 152, distance: 215.3
click at [517, 152] on div "Interestingly, it is not the risk of a decrease in salary which prevents this m…" at bounding box center [439, 147] width 224 height 12
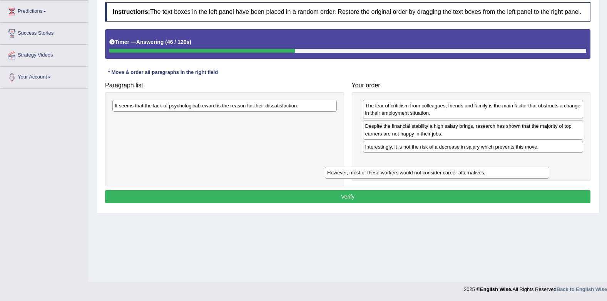
drag, startPoint x: 269, startPoint y: 108, endPoint x: 481, endPoint y: 164, distance: 219.2
click at [483, 167] on div "However, most of these workers would not consider career alternatives." at bounding box center [437, 173] width 224 height 12
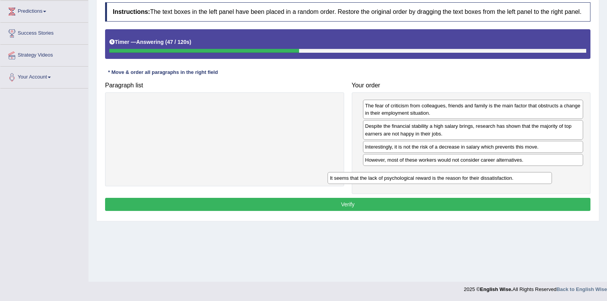
drag, startPoint x: 299, startPoint y: 106, endPoint x: 529, endPoint y: 179, distance: 240.9
click at [529, 179] on div "It seems that the lack of psychological reward is the reason for their dissatis…" at bounding box center [440, 178] width 224 height 12
click at [540, 207] on button "Verify" at bounding box center [347, 204] width 485 height 13
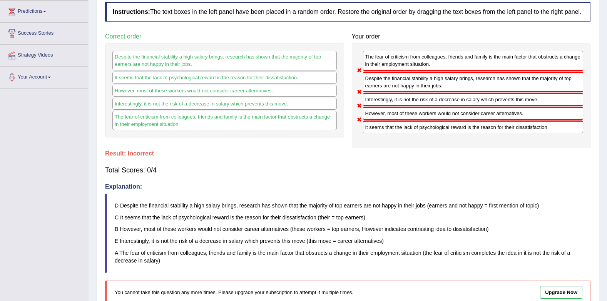
drag, startPoint x: 174, startPoint y: 96, endPoint x: 173, endPoint y: 100, distance: 4.0
click at [173, 100] on div "Despite the financial stability a high salary brings, research has shown that t…" at bounding box center [224, 90] width 239 height 94
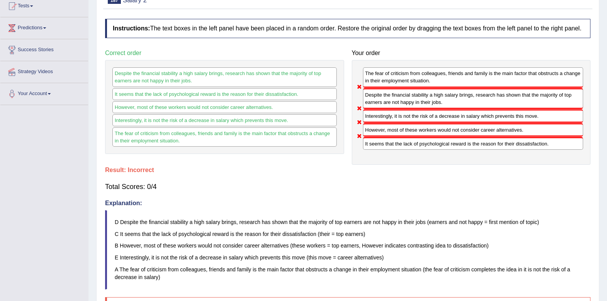
scroll to position [0, 0]
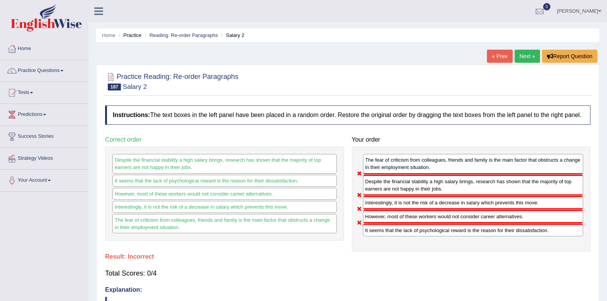
click at [517, 53] on link "Next »" at bounding box center [527, 56] width 25 height 13
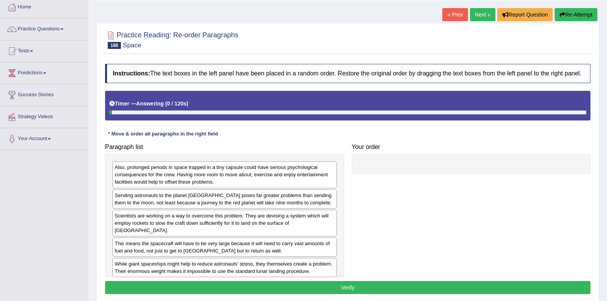
scroll to position [103, 0]
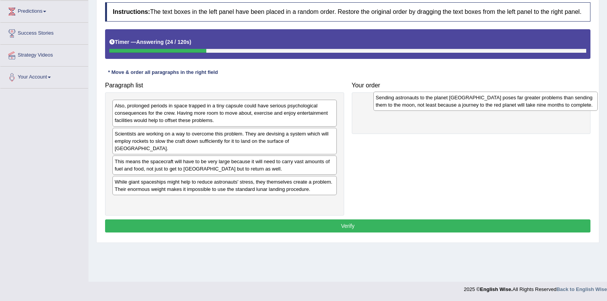
drag, startPoint x: 234, startPoint y: 139, endPoint x: 495, endPoint y: 102, distance: 263.4
click at [495, 102] on div "Sending astronauts to the planet Mars poses far greater problems than sending t…" at bounding box center [485, 101] width 224 height 19
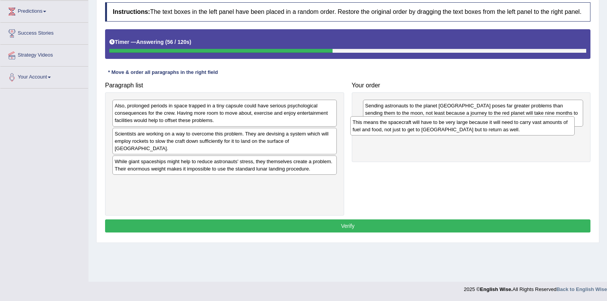
drag, startPoint x: 273, startPoint y: 161, endPoint x: 512, endPoint y: 129, distance: 240.8
click at [512, 129] on div "This means the spacecraft will have to be very large because it will need to ca…" at bounding box center [462, 125] width 224 height 19
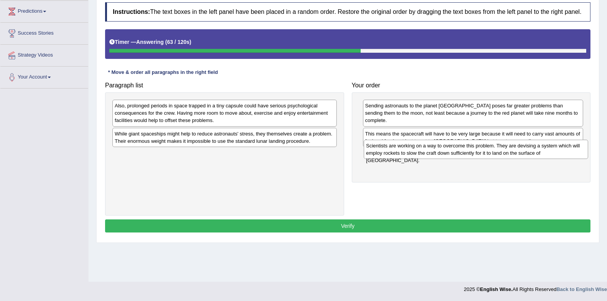
drag, startPoint x: 333, startPoint y: 149, endPoint x: 531, endPoint y: 151, distance: 198.6
click at [531, 151] on div "Scientists are working on a way to overcome this problem. They are devising a s…" at bounding box center [476, 149] width 224 height 19
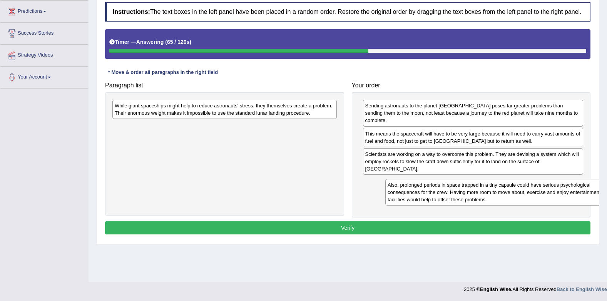
drag, startPoint x: 178, startPoint y: 117, endPoint x: 473, endPoint y: 186, distance: 303.1
click at [476, 186] on div "Also, prolonged periods in space trapped in a tiny capsule could have serious p…" at bounding box center [497, 192] width 224 height 27
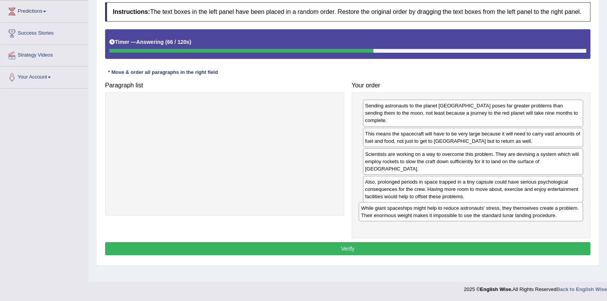
drag, startPoint x: 209, startPoint y: 110, endPoint x: 471, endPoint y: 210, distance: 280.1
click at [471, 210] on div "While giant spaceships might help to reduce astronauts' stress, they themselves…" at bounding box center [471, 211] width 224 height 19
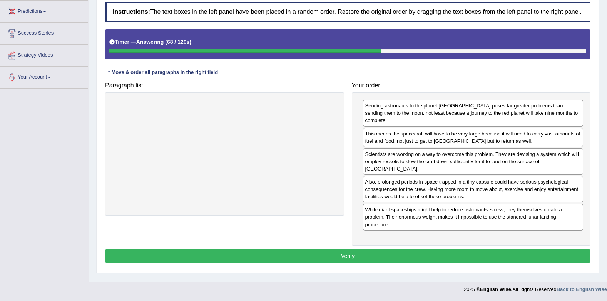
click at [438, 249] on button "Verify" at bounding box center [347, 255] width 485 height 13
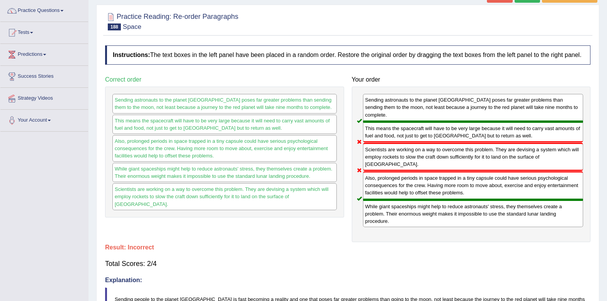
scroll to position [0, 0]
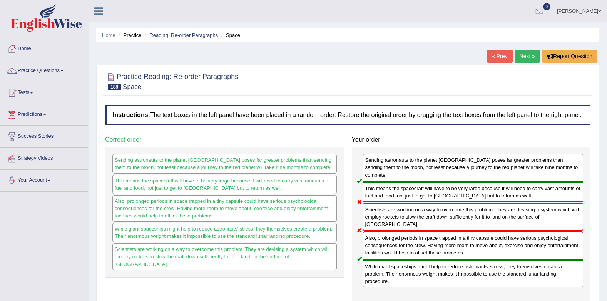
click at [528, 52] on link "Next »" at bounding box center [527, 56] width 25 height 13
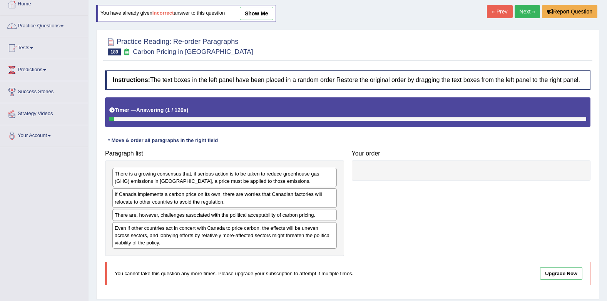
scroll to position [103, 0]
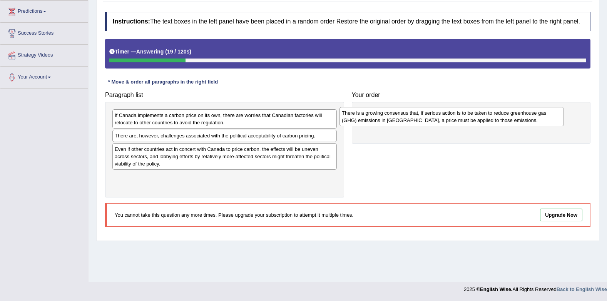
drag, startPoint x: 255, startPoint y: 125, endPoint x: 482, endPoint y: 123, distance: 227.1
click at [482, 123] on div "There is a growing consensus that, if serious action is to be taken to reduce g…" at bounding box center [451, 116] width 224 height 19
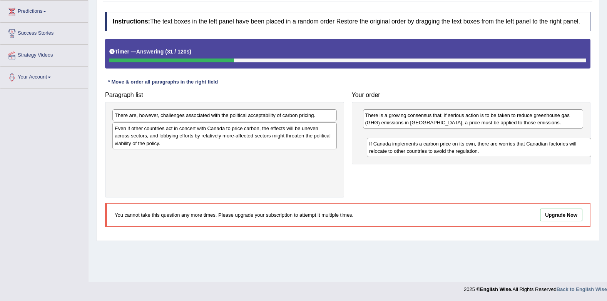
drag, startPoint x: 259, startPoint y: 125, endPoint x: 513, endPoint y: 153, distance: 256.0
click at [513, 153] on div "If Canada implements a carbon price on its own, there are worries that Canadian…" at bounding box center [479, 147] width 224 height 19
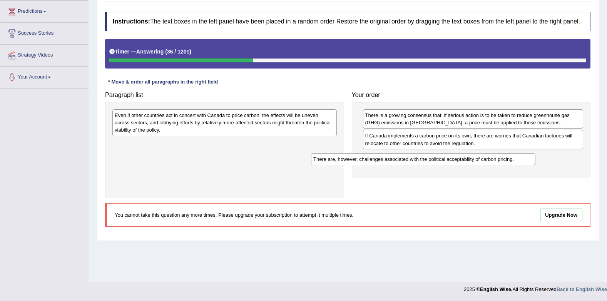
drag, startPoint x: 293, startPoint y: 117, endPoint x: 495, endPoint y: 159, distance: 205.6
click at [496, 160] on div "There are, however, challenges associated with the political acceptability of c…" at bounding box center [423, 159] width 224 height 12
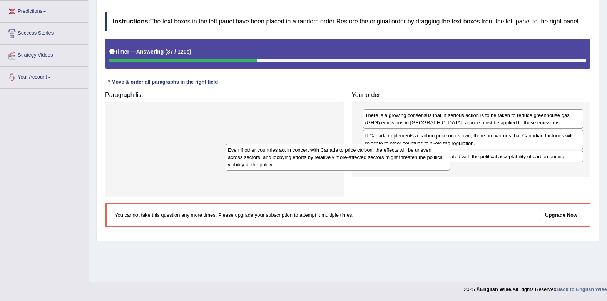
drag, startPoint x: 249, startPoint y: 128, endPoint x: 429, endPoint y: 171, distance: 185.7
click at [429, 171] on div "Even if other countries act in concert with Canada to price carbon, the effects…" at bounding box center [338, 157] width 224 height 27
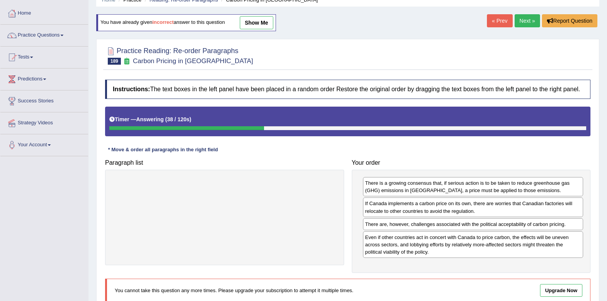
scroll to position [0, 0]
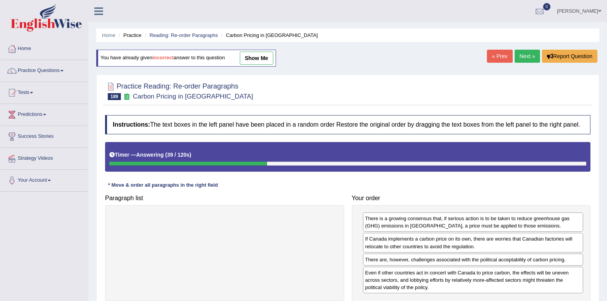
click at [525, 49] on div "Home Practice Reading: Re-order Paragraphs Carbon Pricing in Canada You have al…" at bounding box center [348, 192] width 518 height 385
click at [523, 57] on link "Next »" at bounding box center [527, 56] width 25 height 13
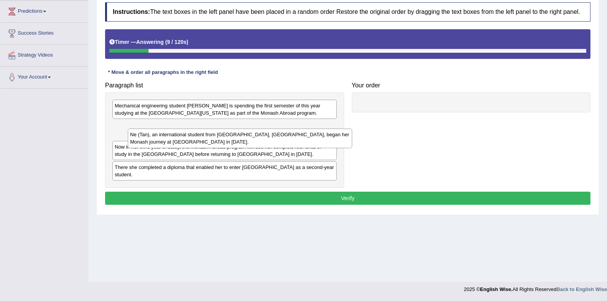
drag, startPoint x: 247, startPoint y: 133, endPoint x: 262, endPoint y: 141, distance: 17.0
click at [262, 141] on div "Ne (Tan), an international student from [GEOGRAPHIC_DATA], [GEOGRAPHIC_DATA], b…" at bounding box center [240, 138] width 224 height 19
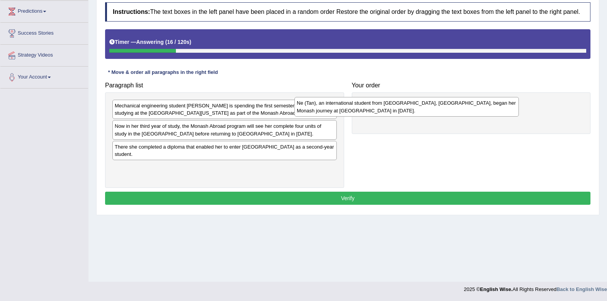
drag, startPoint x: 256, startPoint y: 137, endPoint x: 441, endPoint y: 92, distance: 190.6
click at [440, 97] on div "Ne (Tan), an international student from [GEOGRAPHIC_DATA], [GEOGRAPHIC_DATA], b…" at bounding box center [406, 106] width 224 height 19
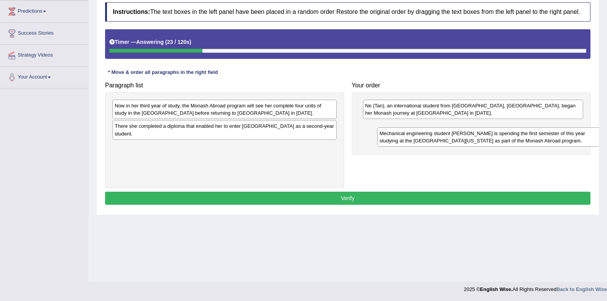
drag, startPoint x: 290, startPoint y: 113, endPoint x: 555, endPoint y: 141, distance: 266.2
click at [555, 141] on div "Mechanical engineering student [PERSON_NAME] is spending the first semester of …" at bounding box center [489, 136] width 224 height 19
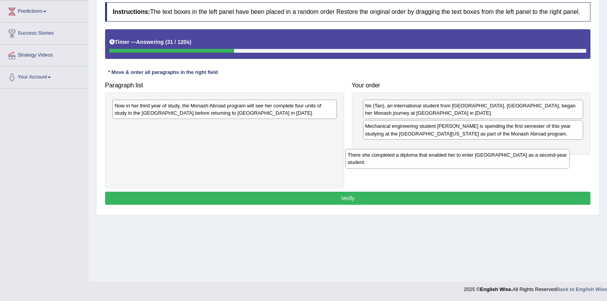
drag, startPoint x: 289, startPoint y: 131, endPoint x: 527, endPoint y: 155, distance: 239.0
click at [527, 155] on div "There she completed a diploma that enabled her to enter [GEOGRAPHIC_DATA] as a …" at bounding box center [457, 158] width 224 height 19
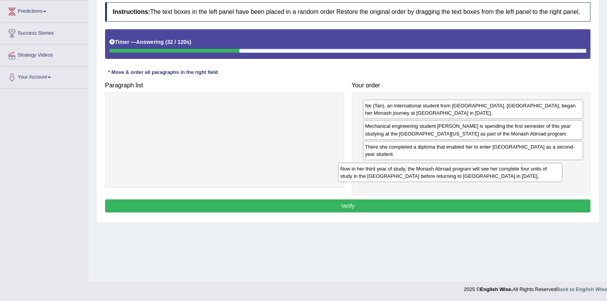
drag, startPoint x: 291, startPoint y: 113, endPoint x: 518, endPoint y: 176, distance: 235.7
click at [518, 176] on div "Now in her third year of study, the Monash Abroad program will see her complete…" at bounding box center [450, 172] width 224 height 19
click at [518, 207] on button "Verify" at bounding box center [347, 205] width 485 height 13
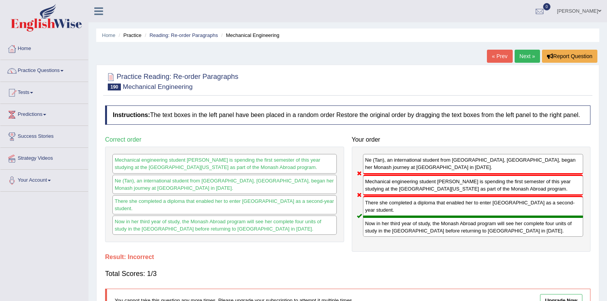
click at [528, 62] on link "Next »" at bounding box center [527, 56] width 25 height 13
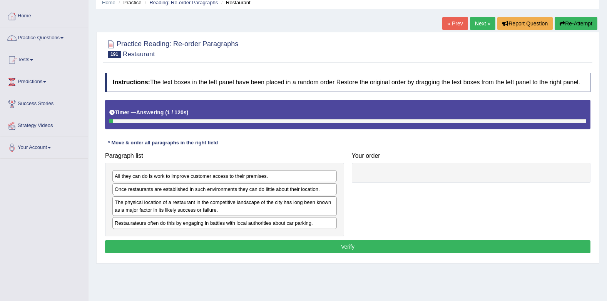
scroll to position [77, 0]
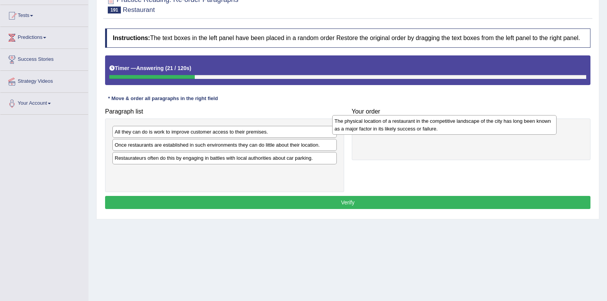
drag, startPoint x: 305, startPoint y: 168, endPoint x: 525, endPoint y: 130, distance: 223.7
click at [525, 130] on div "The physical location of a restaurant in the competitive landscape of the city …" at bounding box center [444, 124] width 224 height 19
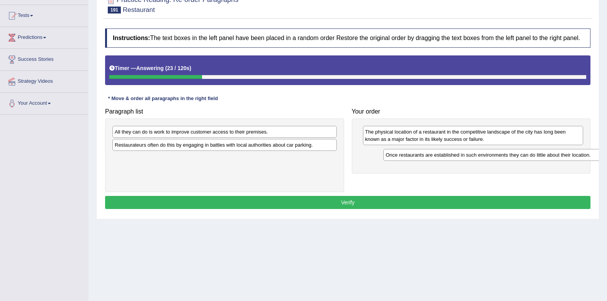
drag, startPoint x: 257, startPoint y: 147, endPoint x: 528, endPoint y: 157, distance: 271.1
click at [528, 157] on div "Once restaurants are established in such environments they can do little about …" at bounding box center [495, 155] width 224 height 12
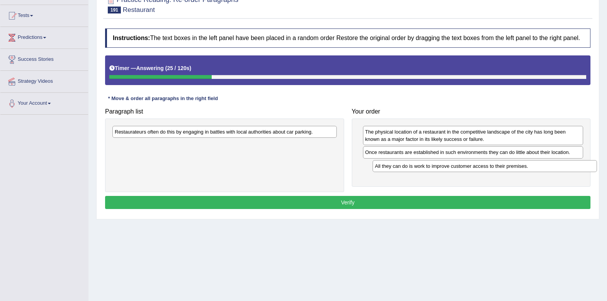
drag, startPoint x: 455, startPoint y: 178, endPoint x: 496, endPoint y: 171, distance: 42.6
click at [496, 171] on div "All they can do is work to improve customer access to their premises." at bounding box center [485, 166] width 224 height 12
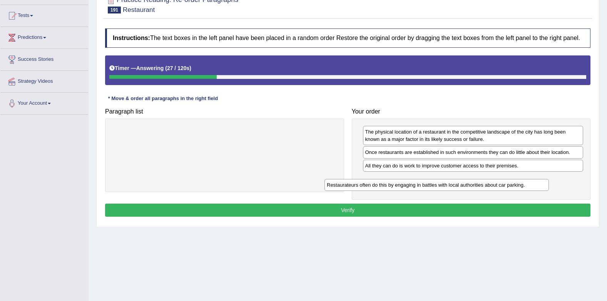
drag, startPoint x: 303, startPoint y: 129, endPoint x: 517, endPoint y: 180, distance: 219.4
click at [517, 180] on div "Restaurateurs often do this by engaging in battles with local authorities about…" at bounding box center [436, 185] width 224 height 12
click at [509, 213] on button "Verify" at bounding box center [347, 210] width 485 height 13
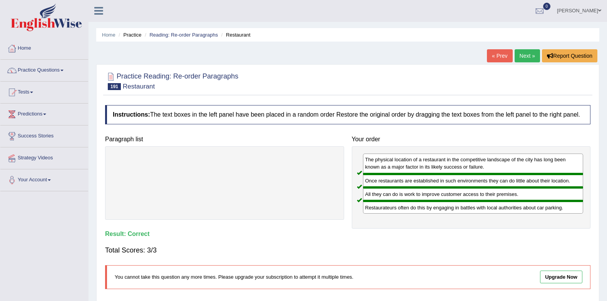
scroll to position [0, 0]
click at [48, 70] on link "Practice Questions" at bounding box center [44, 69] width 88 height 19
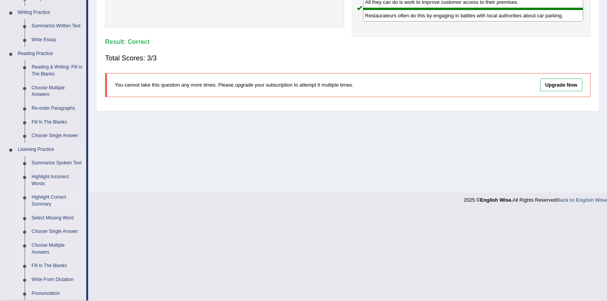
scroll to position [77, 0]
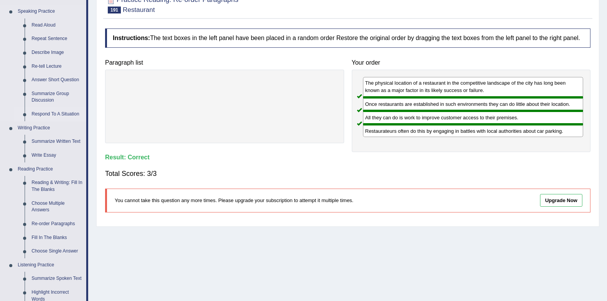
click at [60, 109] on link "Respond To A Situation" at bounding box center [57, 114] width 58 height 14
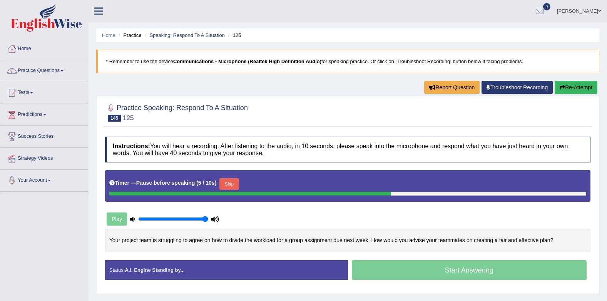
click at [225, 186] on button "Skip" at bounding box center [228, 184] width 19 height 12
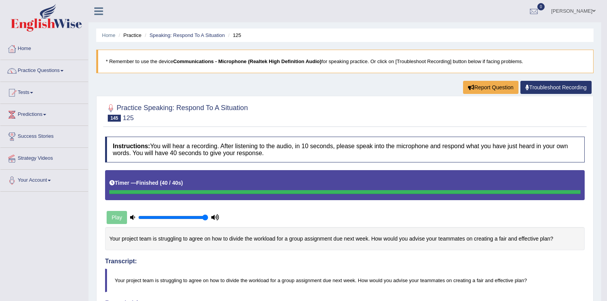
click at [46, 67] on link "Practice Questions" at bounding box center [44, 69] width 88 height 19
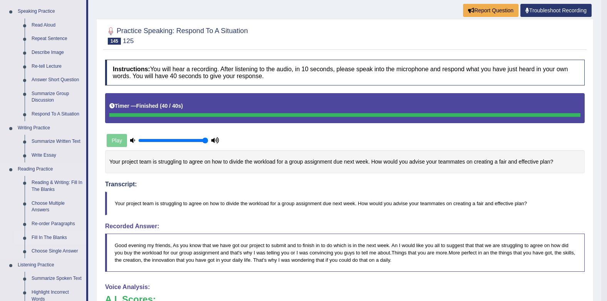
scroll to position [192, 0]
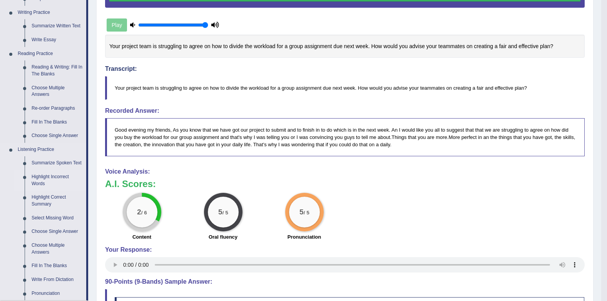
click at [49, 174] on link "Highlight Incorrect Words" at bounding box center [57, 180] width 58 height 20
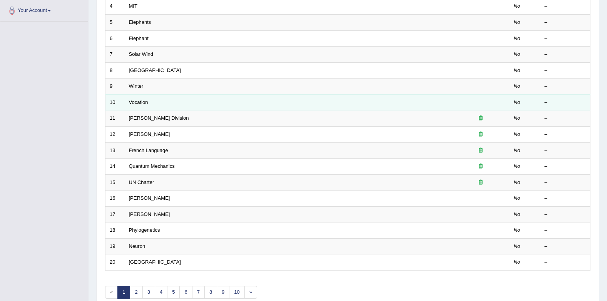
scroll to position [209, 0]
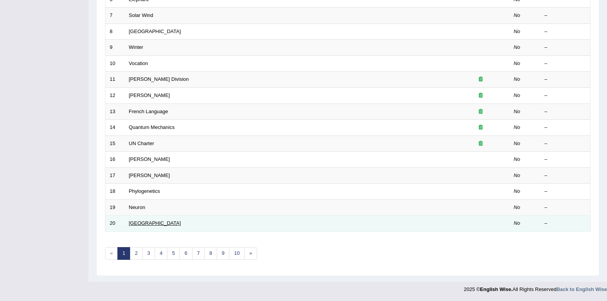
click at [136, 224] on link "[GEOGRAPHIC_DATA]" at bounding box center [155, 223] width 52 height 6
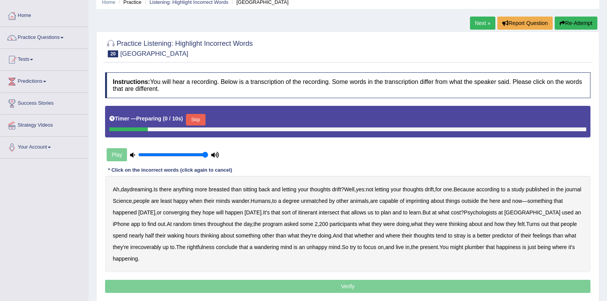
scroll to position [77, 0]
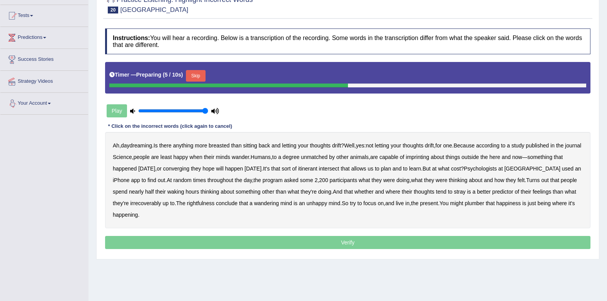
click at [199, 74] on button "Skip" at bounding box center [195, 76] width 19 height 12
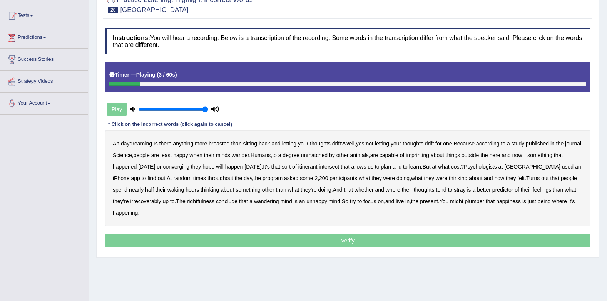
click at [221, 145] on b "breasted" at bounding box center [219, 143] width 21 height 6
click at [429, 154] on b "imprinting" at bounding box center [417, 155] width 23 height 6
click at [190, 166] on b "converging" at bounding box center [176, 167] width 27 height 6
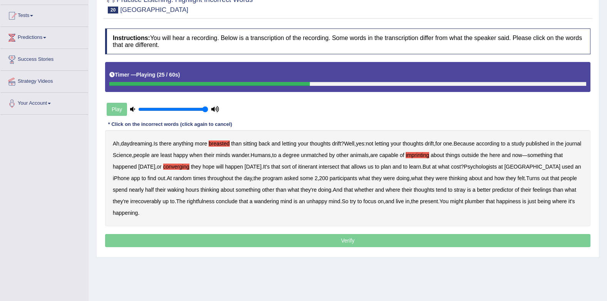
click at [339, 169] on b "intersect" at bounding box center [329, 167] width 20 height 6
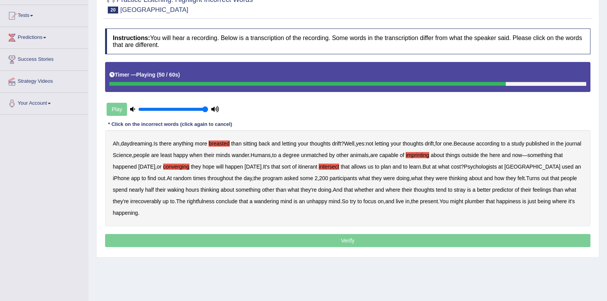
click at [144, 199] on b "irrecoverably" at bounding box center [145, 201] width 31 height 6
click at [202, 199] on b "rightfulness" at bounding box center [201, 201] width 28 height 6
click at [481, 203] on b "plumber" at bounding box center [475, 201] width 20 height 6
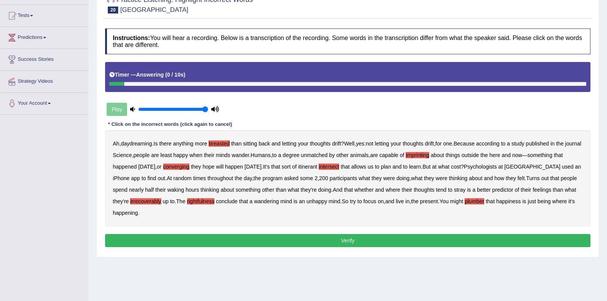
click at [211, 235] on button "Verify" at bounding box center [347, 240] width 485 height 13
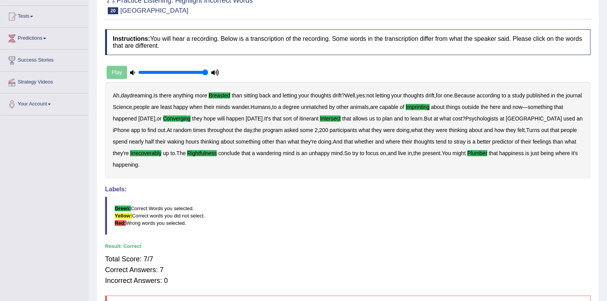
scroll to position [0, 0]
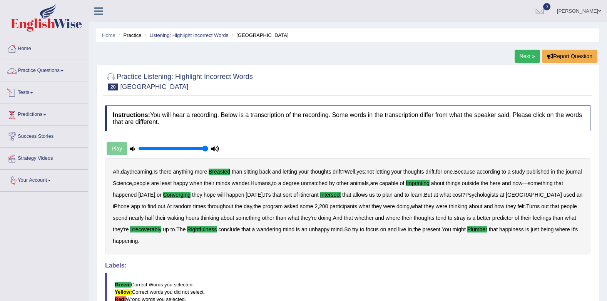
click at [56, 70] on link "Practice Questions" at bounding box center [44, 69] width 88 height 19
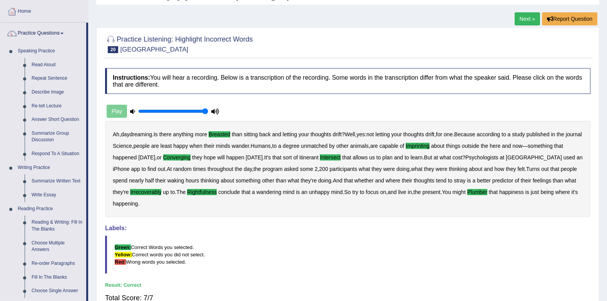
scroll to position [33, 0]
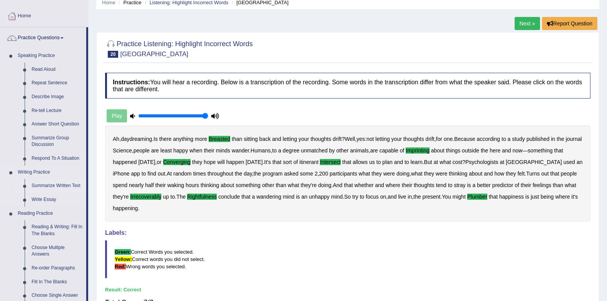
click at [64, 186] on link "Summarize Written Text" at bounding box center [57, 186] width 58 height 14
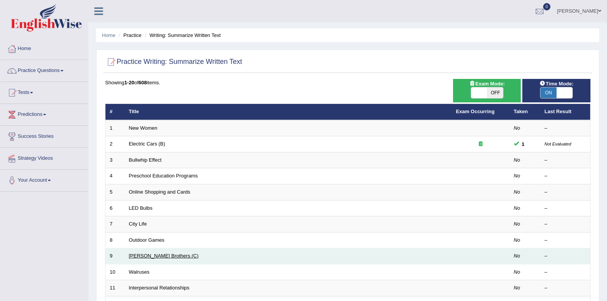
click at [139, 257] on link "[PERSON_NAME] Brothers (C)" at bounding box center [164, 256] width 70 height 6
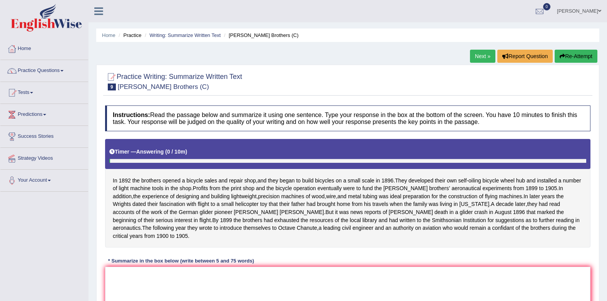
click at [481, 56] on link "Next »" at bounding box center [482, 56] width 25 height 13
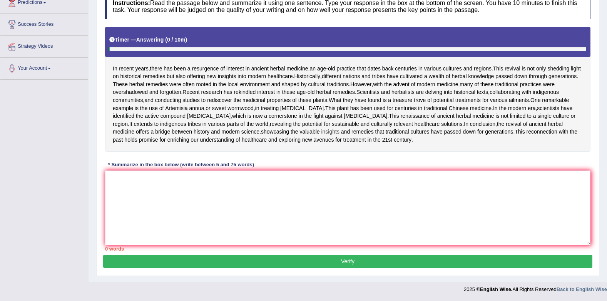
scroll to position [154, 0]
drag, startPoint x: 343, startPoint y: 226, endPoint x: 346, endPoint y: 209, distance: 17.2
click at [345, 210] on textarea at bounding box center [347, 208] width 485 height 75
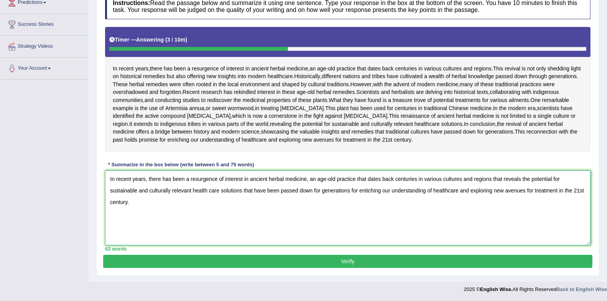
type textarea "In recent years, there has been a resurgence of interest in ancient herbal medi…"
drag, startPoint x: 208, startPoint y: 281, endPoint x: 204, endPoint y: 282, distance: 4.4
click at [204, 276] on div "Practice Writing: Summarize Written Text 10 Herbal Medicine Instructions: Read …" at bounding box center [347, 114] width 503 height 323
click at [204, 268] on button "Verify" at bounding box center [347, 261] width 489 height 13
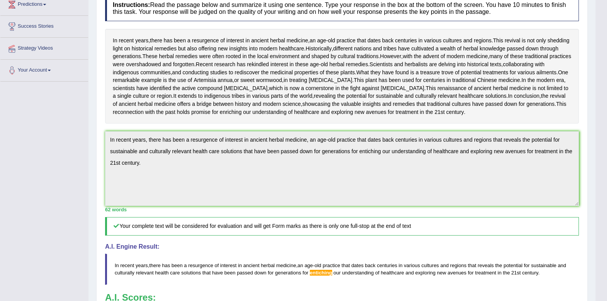
scroll to position [57, 0]
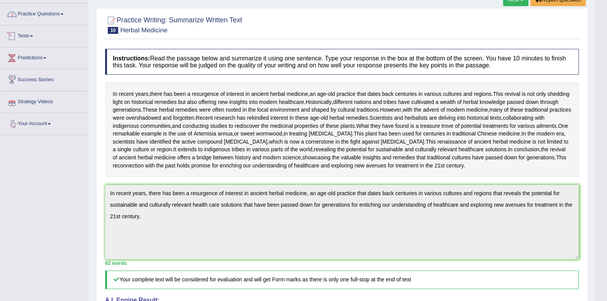
click at [47, 18] on link "Practice Questions" at bounding box center [44, 12] width 88 height 19
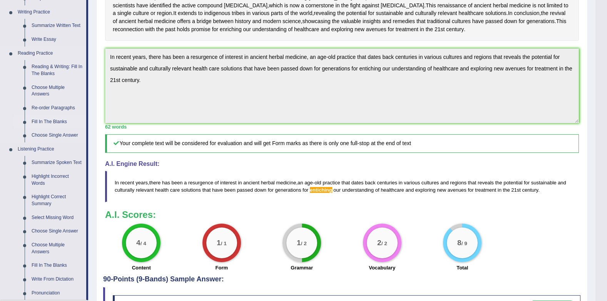
scroll to position [249, 0]
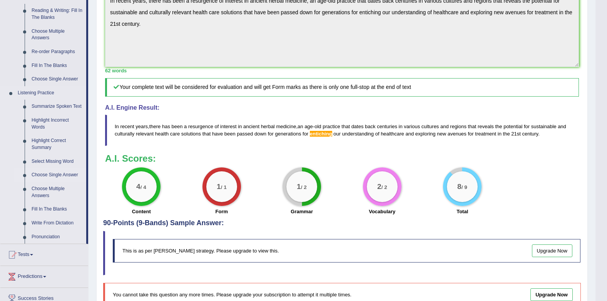
click at [51, 174] on link "Choose Single Answer" at bounding box center [57, 175] width 58 height 14
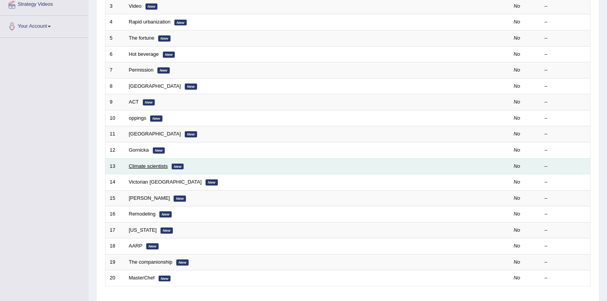
click at [134, 163] on link "Climate scientists" at bounding box center [148, 166] width 39 height 6
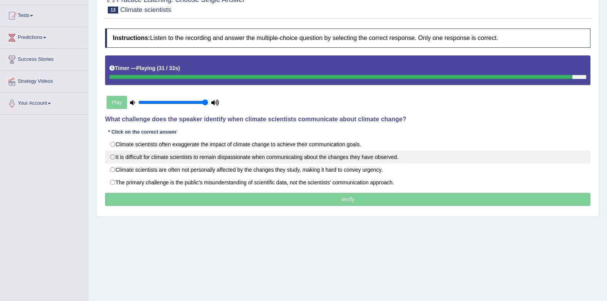
click at [135, 158] on label "It is difficult for climate scientists to remain dispassionate when communicati…" at bounding box center [347, 156] width 485 height 13
radio input "true"
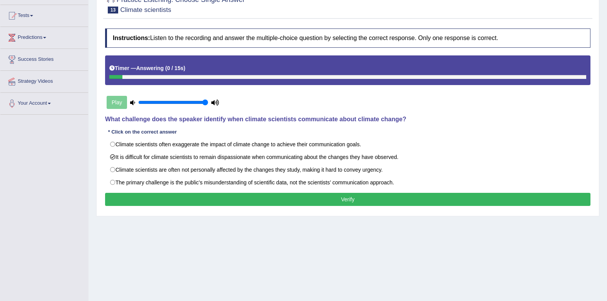
click at [179, 200] on button "Verify" at bounding box center [347, 199] width 485 height 13
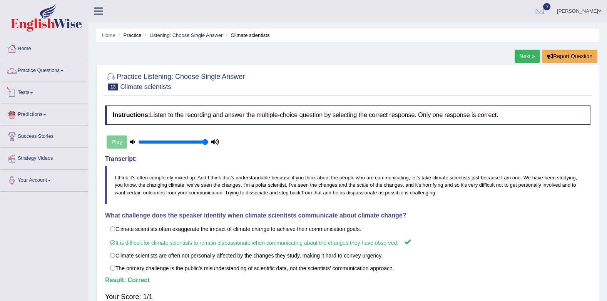
click at [62, 80] on li "Practice Questions Speaking Practice Read Aloud Repeat Sentence Describe Image …" at bounding box center [44, 71] width 88 height 22
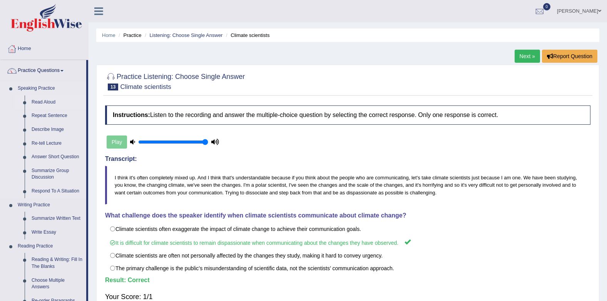
click at [50, 97] on link "Read Aloud" at bounding box center [57, 102] width 58 height 14
